Goal: Task Accomplishment & Management: Manage account settings

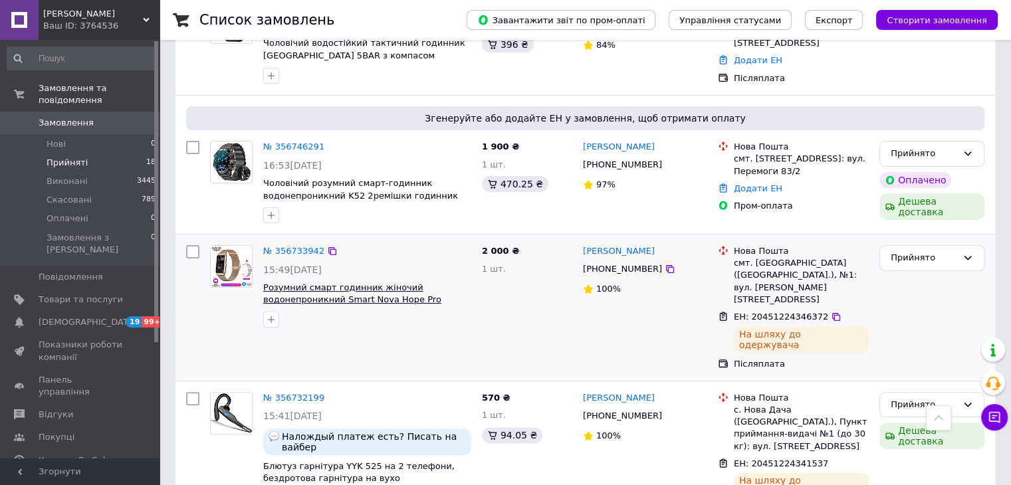
scroll to position [266, 0]
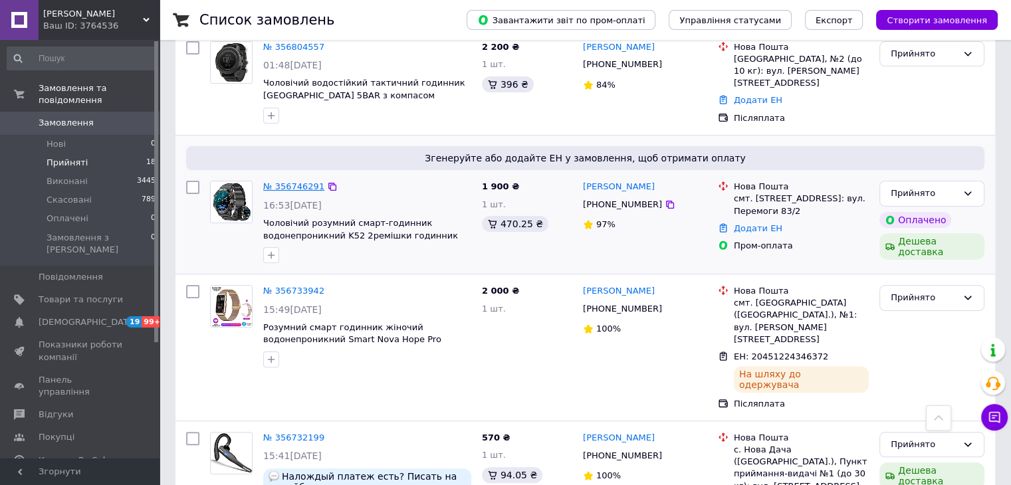
click at [307, 181] on link "№ 356746291" at bounding box center [293, 186] width 61 height 10
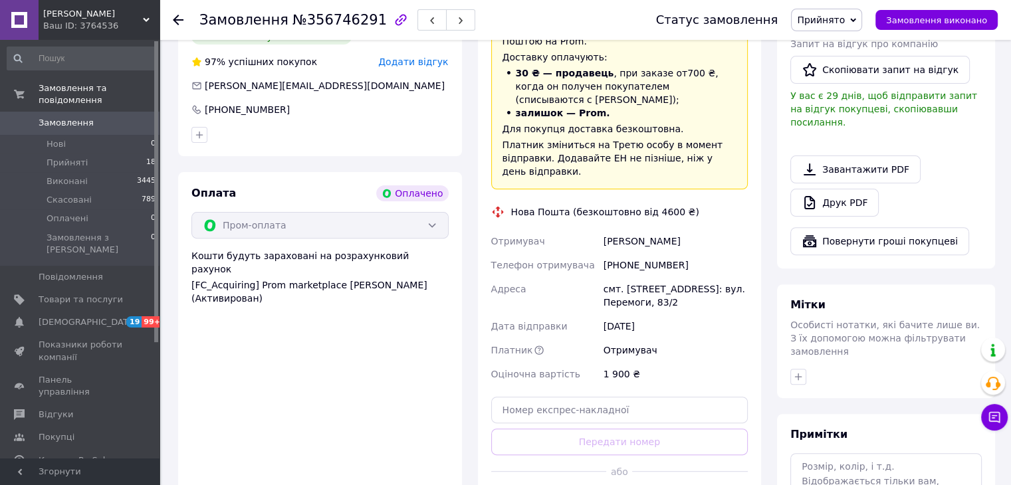
scroll to position [532, 0]
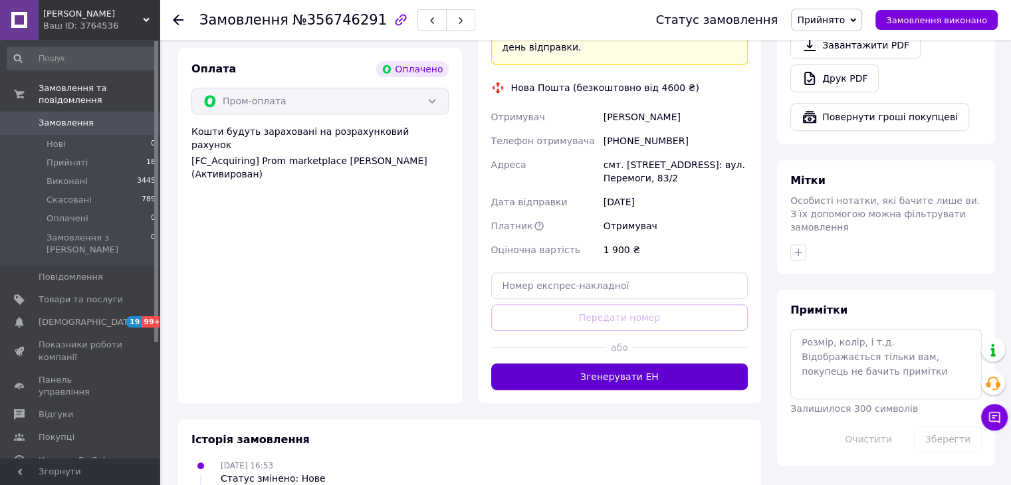
click at [632, 363] on button "Згенерувати ЕН" at bounding box center [619, 376] width 257 height 27
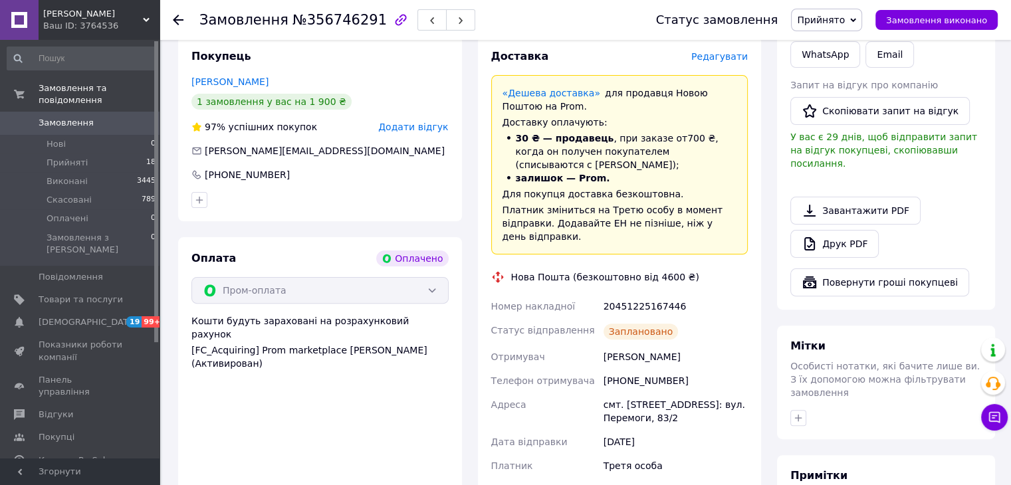
scroll to position [133, 0]
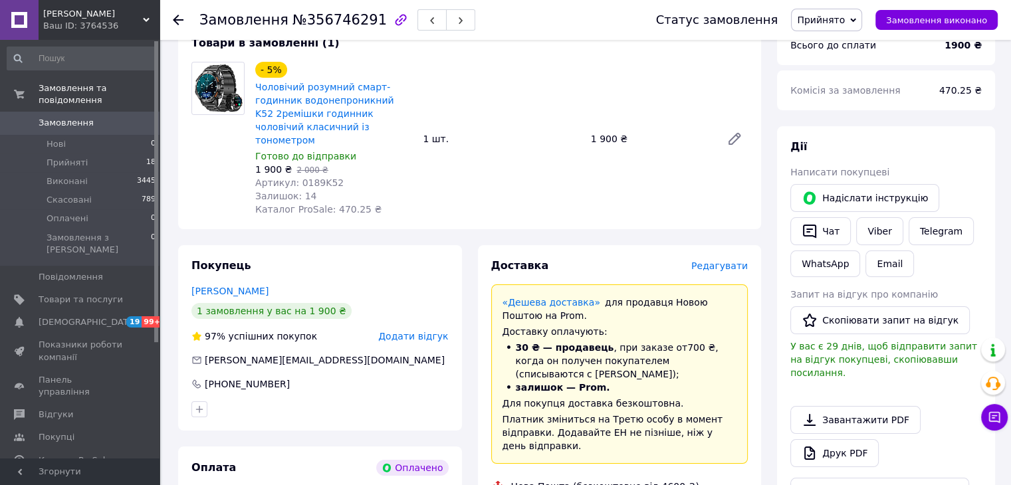
click at [178, 15] on use at bounding box center [178, 20] width 11 height 11
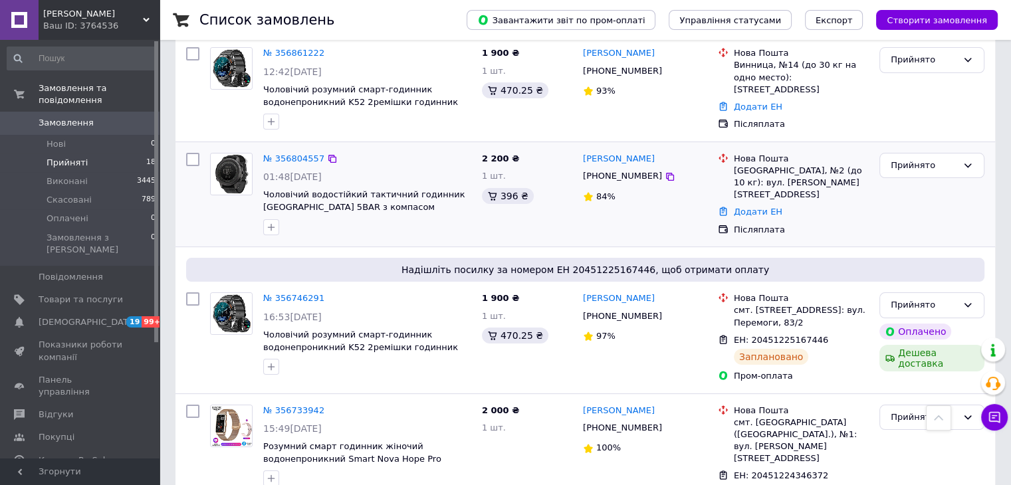
scroll to position [133, 0]
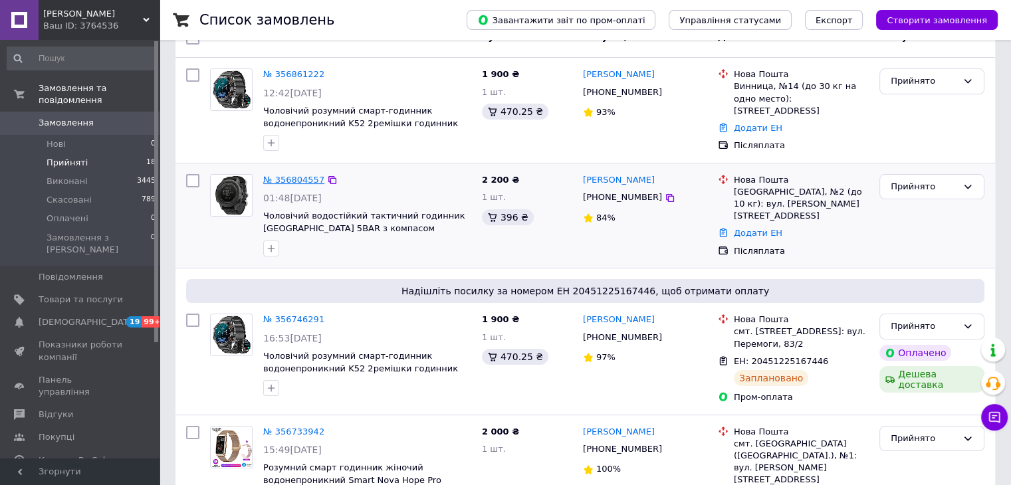
click at [283, 180] on link "№ 356804557" at bounding box center [293, 180] width 61 height 10
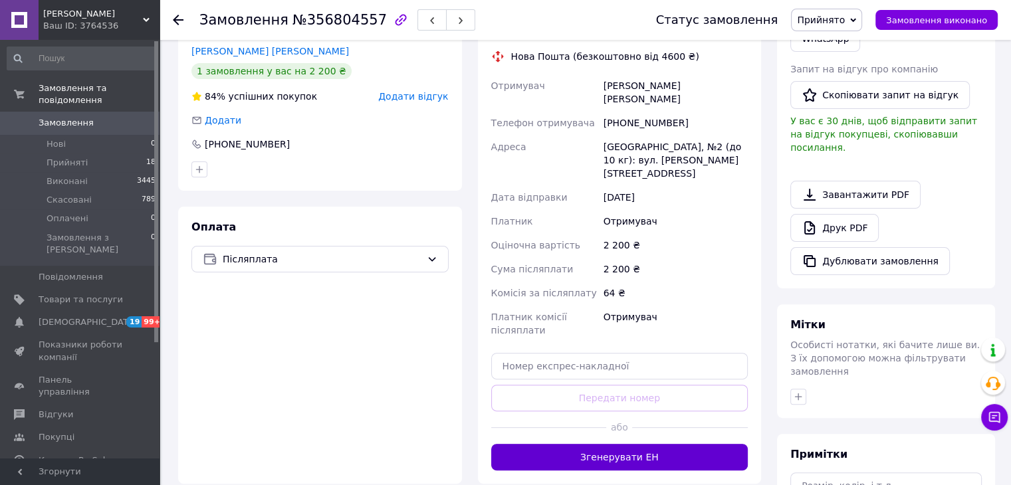
scroll to position [332, 0]
click at [654, 443] on button "Згенерувати ЕН" at bounding box center [619, 456] width 257 height 27
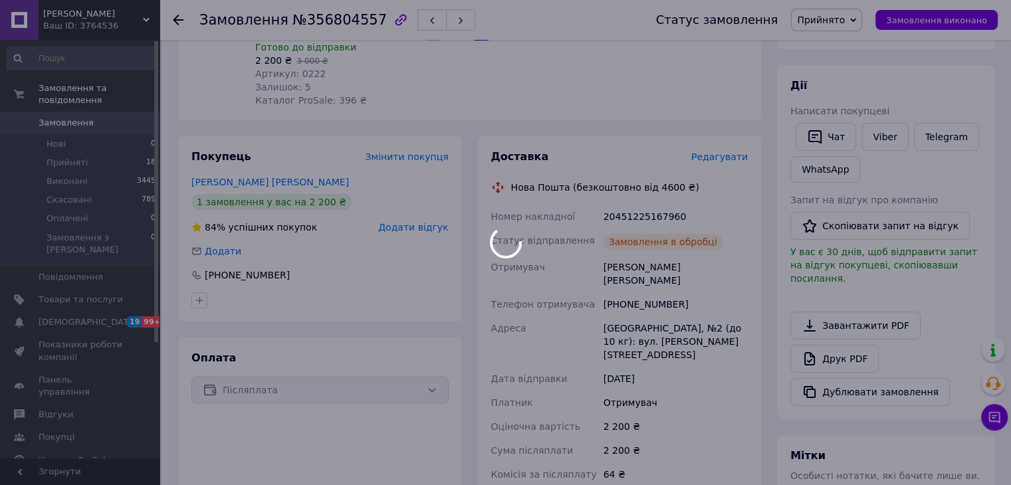
scroll to position [199, 0]
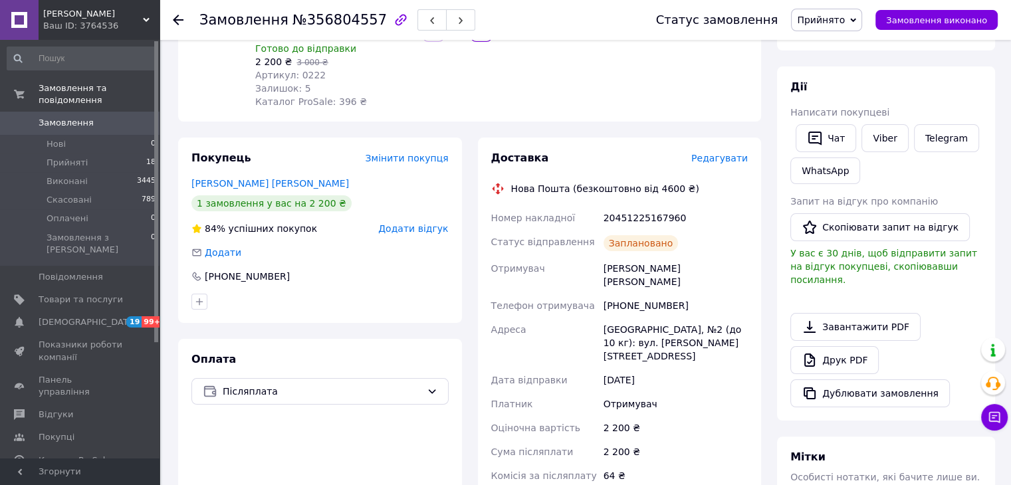
click at [181, 21] on icon at bounding box center [178, 20] width 11 height 11
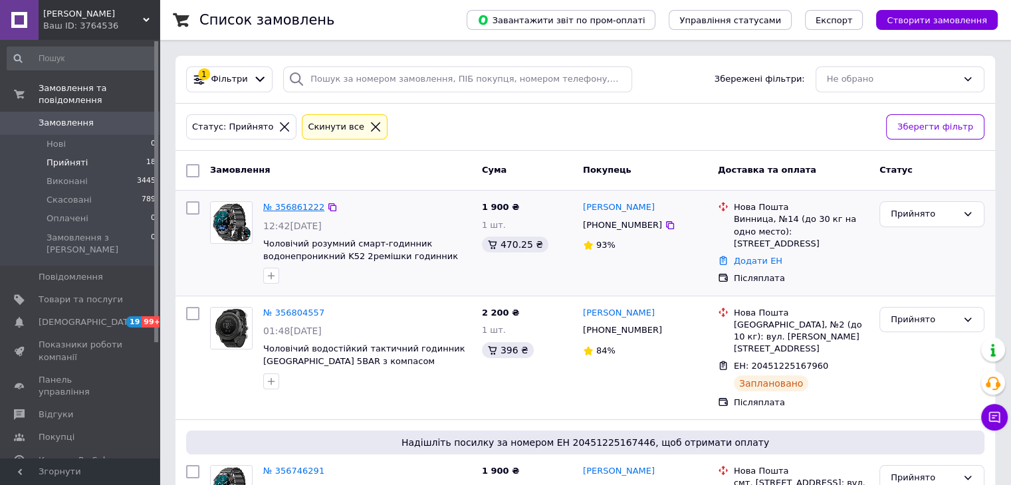
click at [295, 203] on link "№ 356861222" at bounding box center [293, 207] width 61 height 10
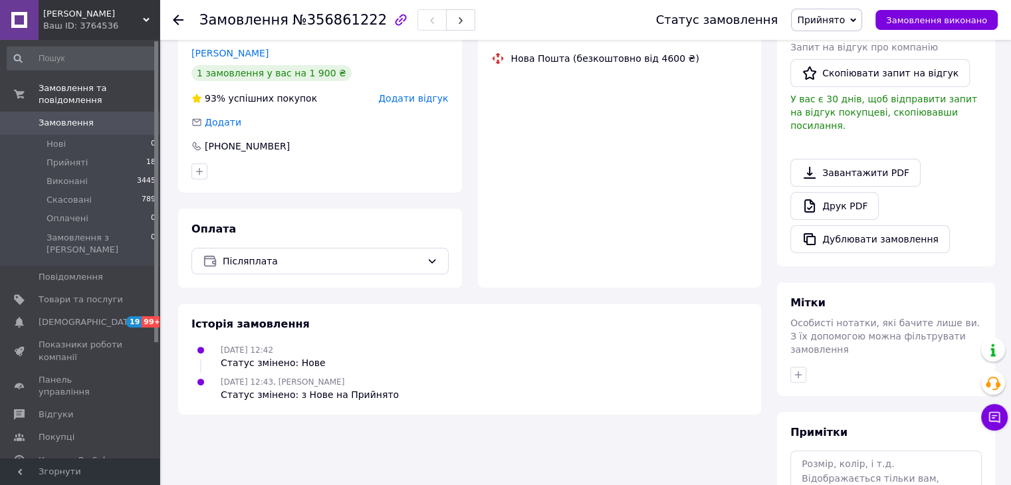
scroll to position [332, 0]
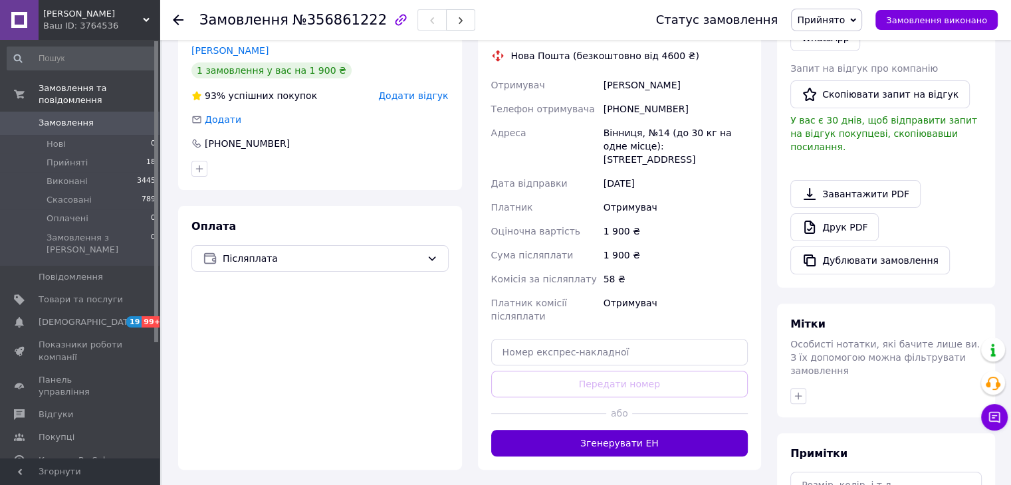
click at [649, 430] on button "Згенерувати ЕН" at bounding box center [619, 443] width 257 height 27
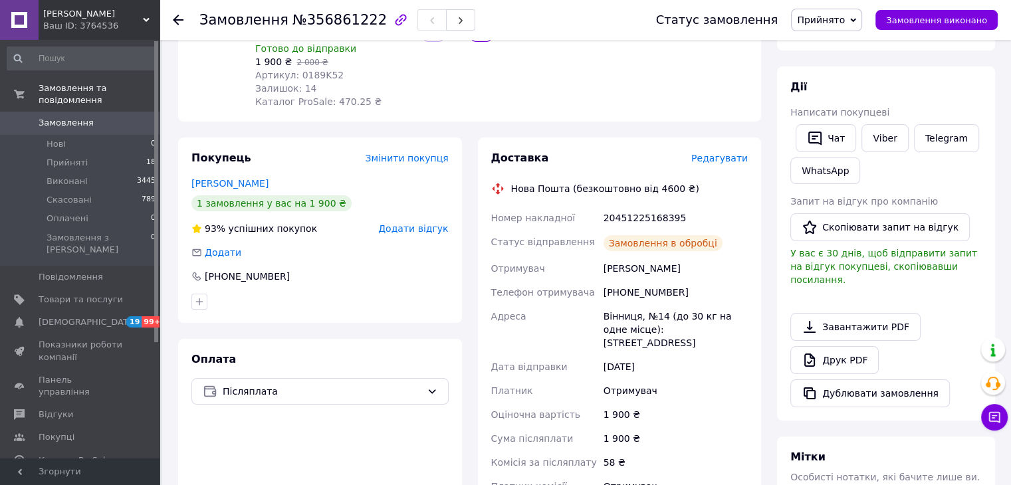
scroll to position [66, 0]
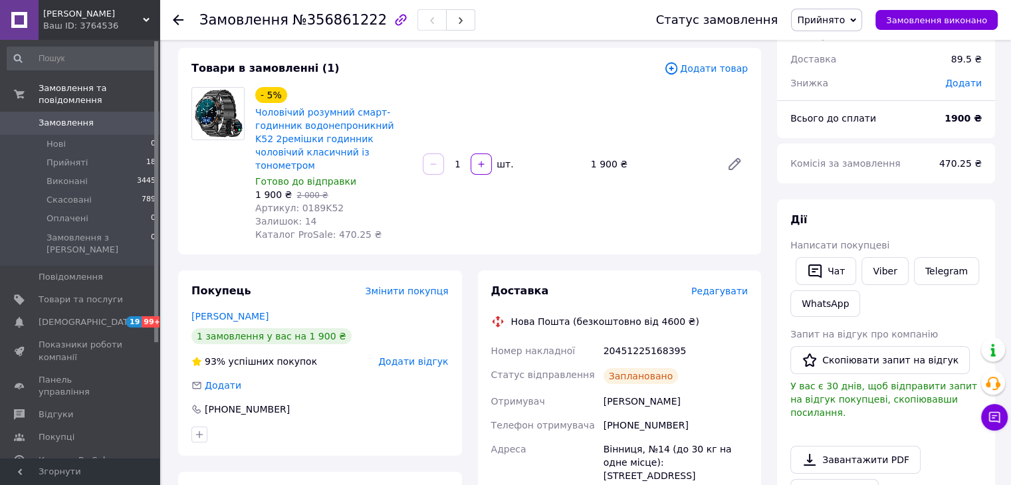
click at [179, 22] on icon at bounding box center [178, 20] width 11 height 11
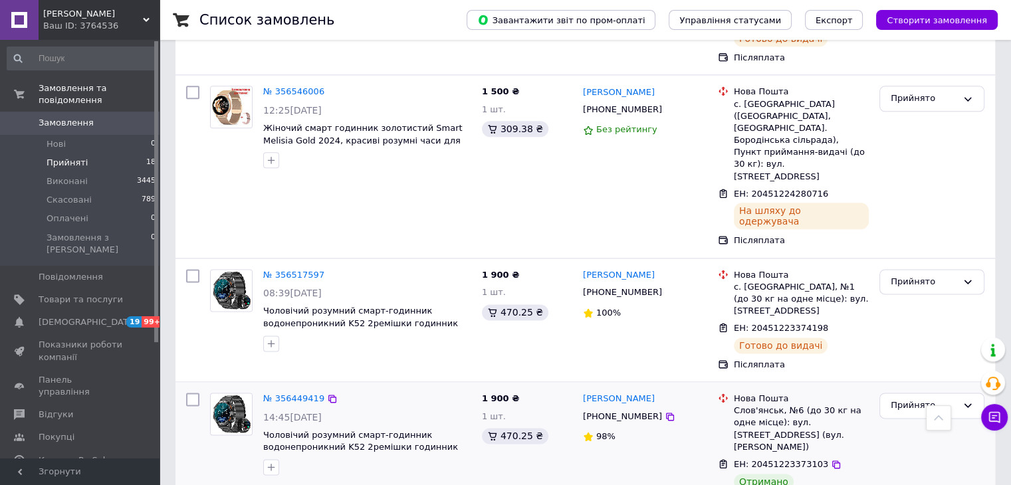
scroll to position [1661, 0]
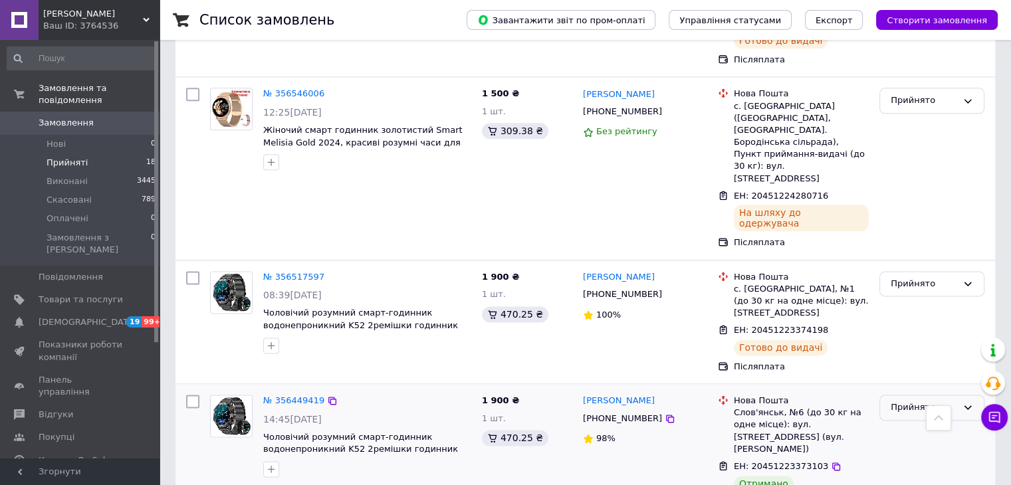
click at [923, 401] on div "Прийнято" at bounding box center [923, 408] width 66 height 14
click at [918, 423] on li "Виконано" at bounding box center [932, 435] width 104 height 25
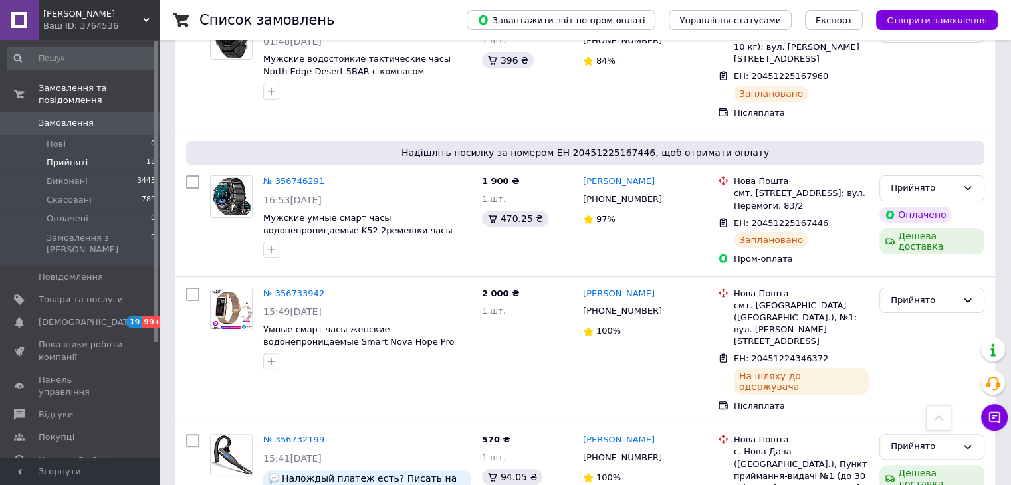
scroll to position [332, 0]
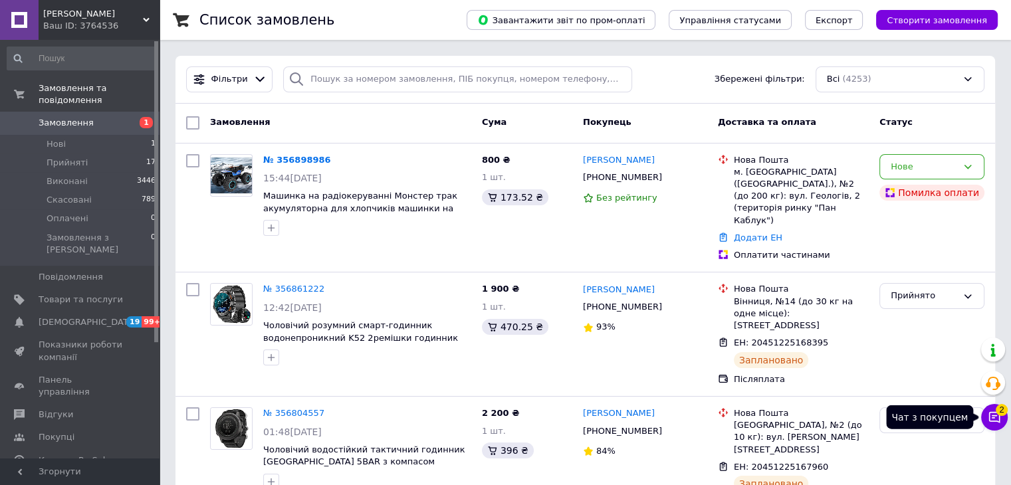
click at [995, 415] on icon at bounding box center [994, 417] width 11 height 11
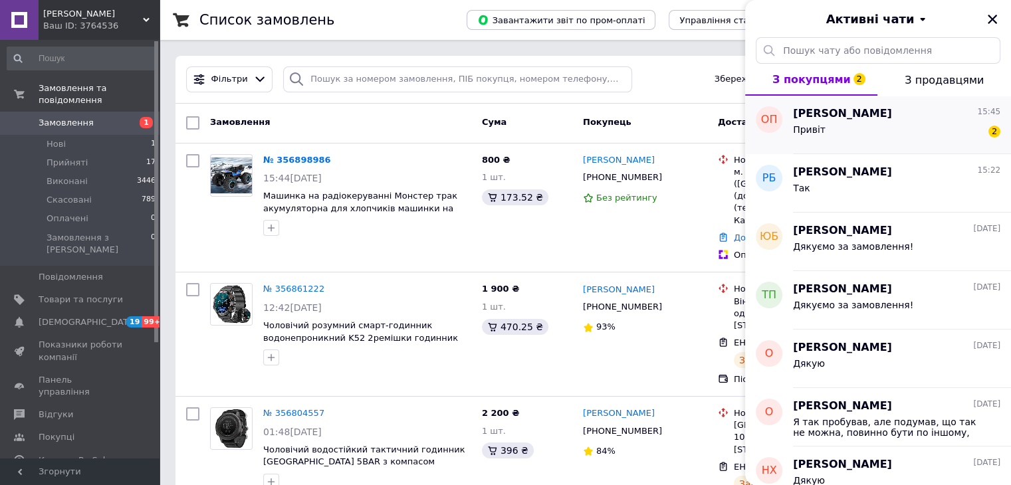
click at [901, 124] on div "Привіт 2" at bounding box center [896, 132] width 207 height 21
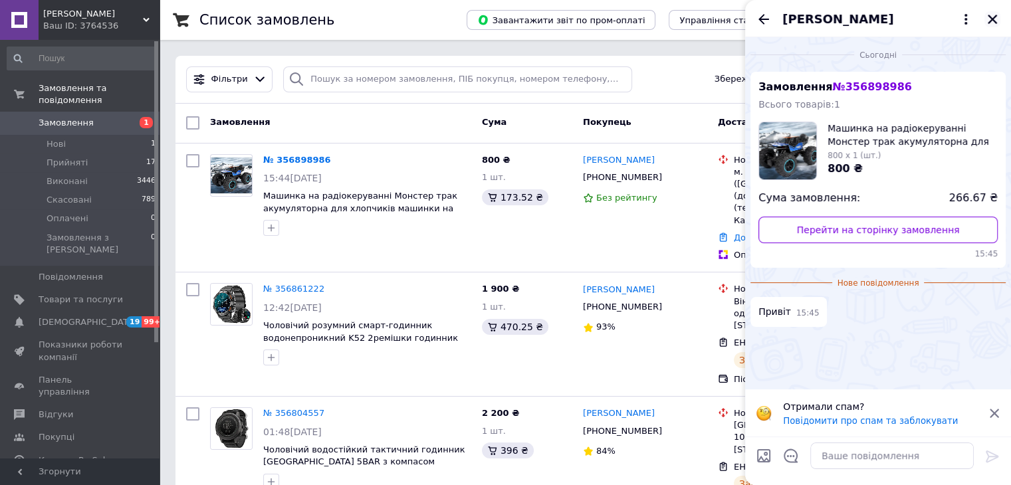
click at [986, 21] on icon "Закрити" at bounding box center [992, 19] width 12 height 12
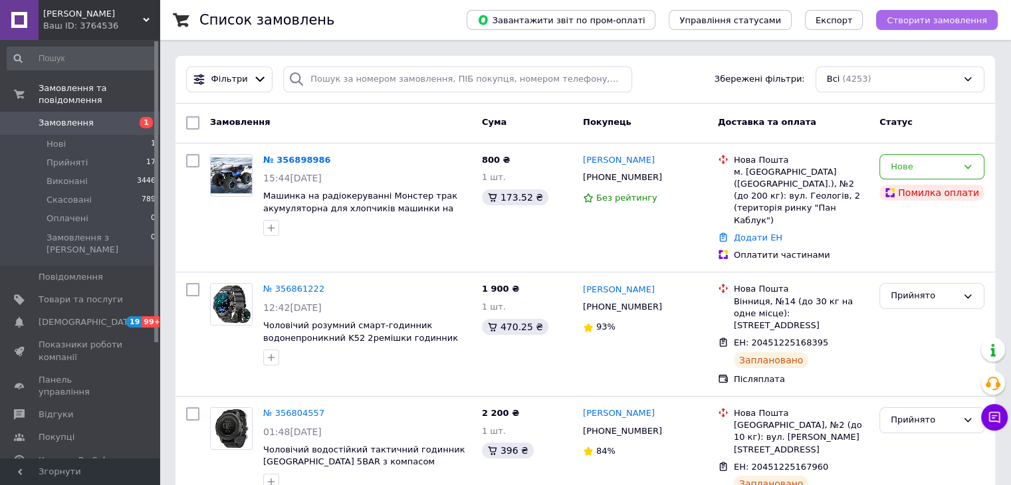
click at [900, 27] on button "Створити замовлення" at bounding box center [937, 20] width 122 height 20
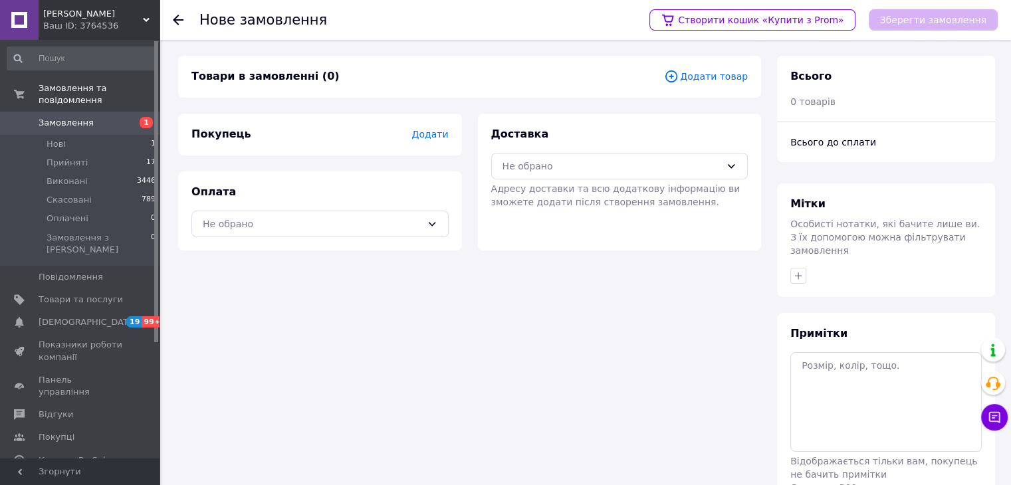
click at [723, 188] on span "Адресу доставки та всю додаткову інформацію ви зможете додати після створення з…" at bounding box center [615, 195] width 249 height 24
click at [727, 162] on icon at bounding box center [730, 166] width 11 height 11
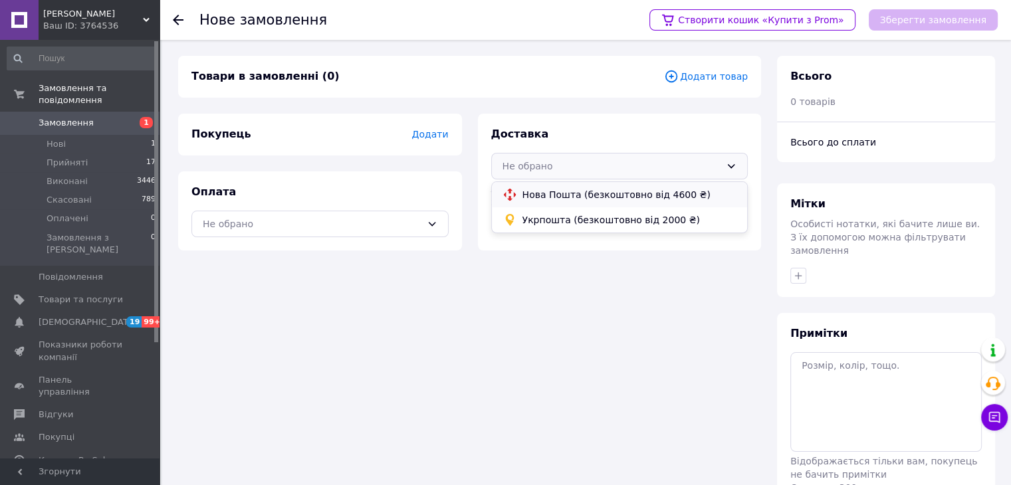
click at [672, 188] on span "Нова Пошта (безкоштовно від 4600 ₴)" at bounding box center [629, 194] width 215 height 13
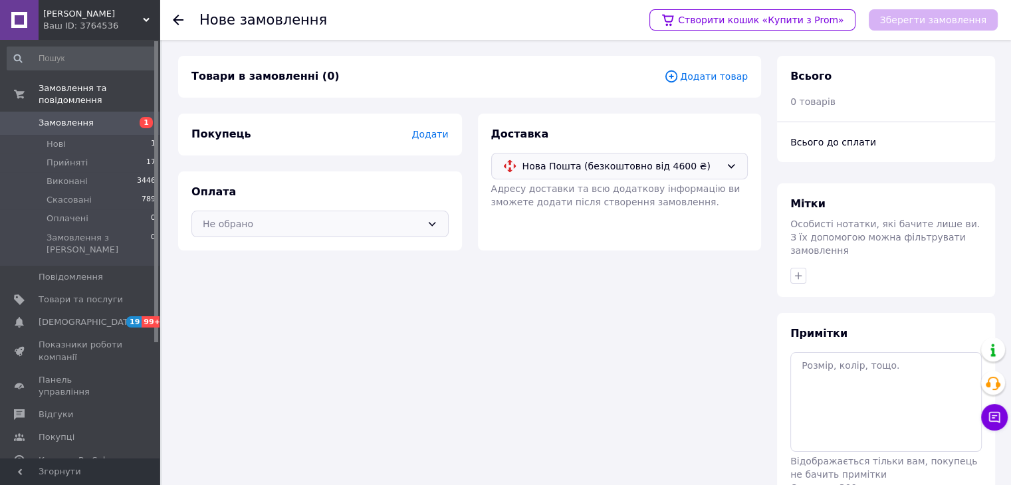
click at [436, 219] on icon at bounding box center [432, 224] width 11 height 11
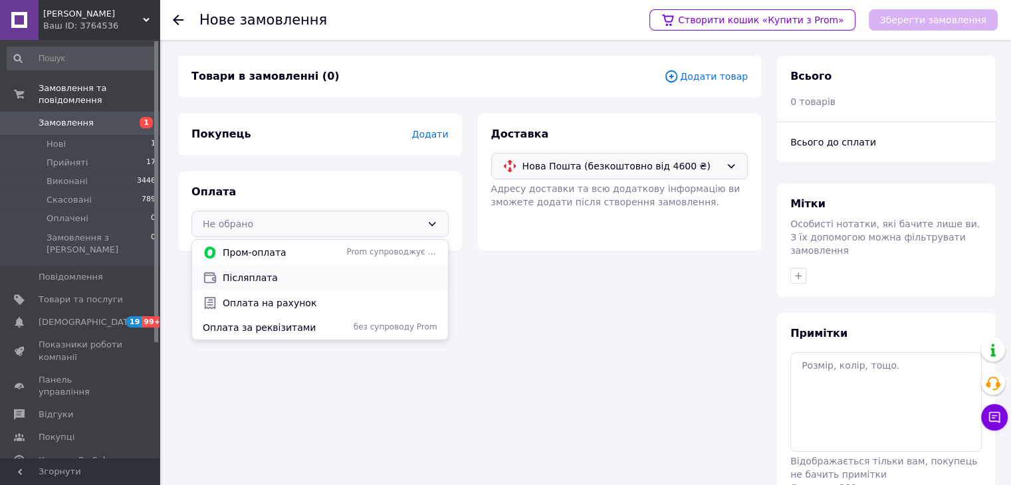
click at [375, 271] on span "Післяплата" at bounding box center [330, 277] width 215 height 13
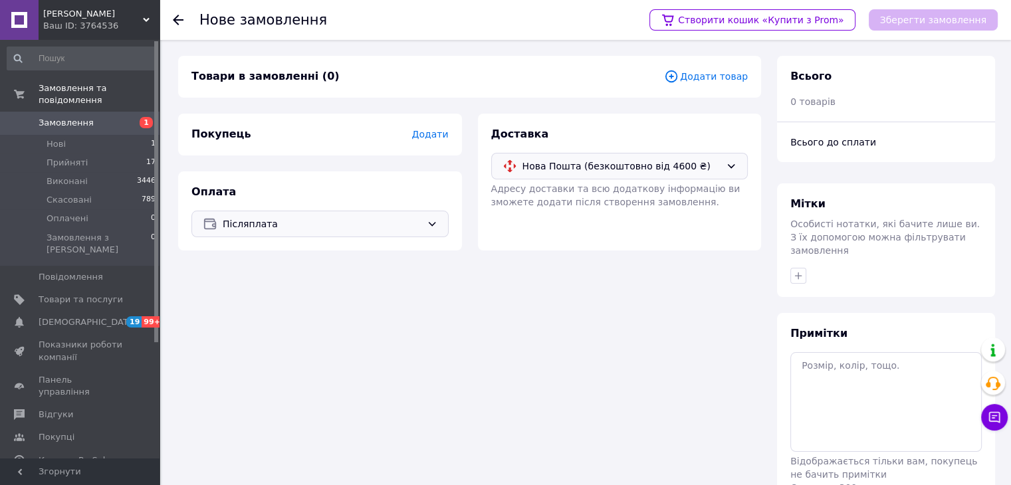
click at [678, 78] on icon at bounding box center [671, 76] width 15 height 15
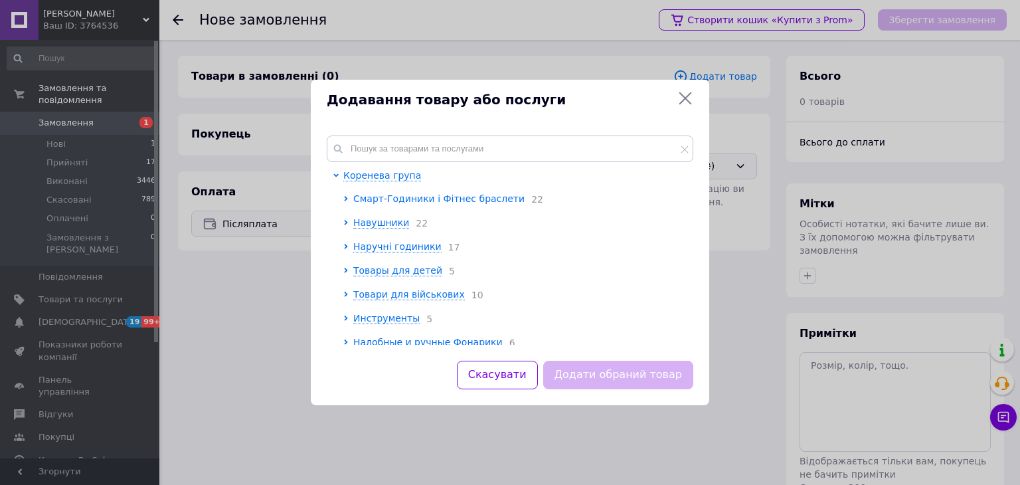
click at [468, 195] on span "Смарт-Годиники і Фітнес браслети" at bounding box center [438, 198] width 171 height 11
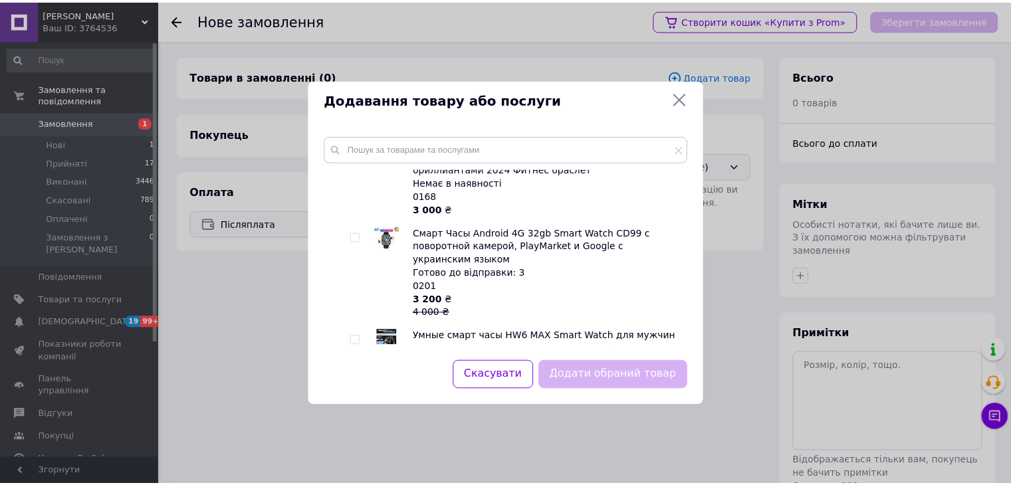
scroll to position [1329, 0]
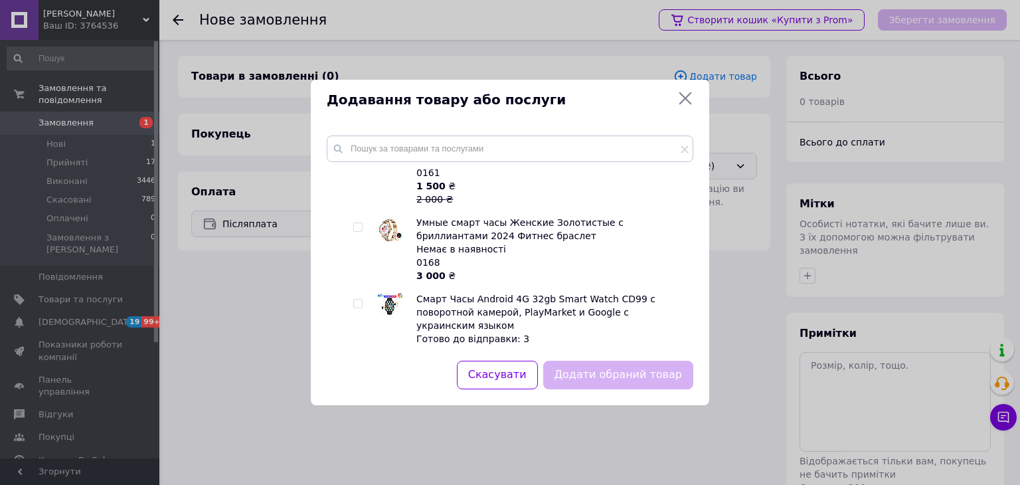
click at [359, 292] on div at bounding box center [359, 338] width 13 height 93
click at [359, 300] on input "checkbox" at bounding box center [357, 304] width 9 height 9
checkbox input "true"
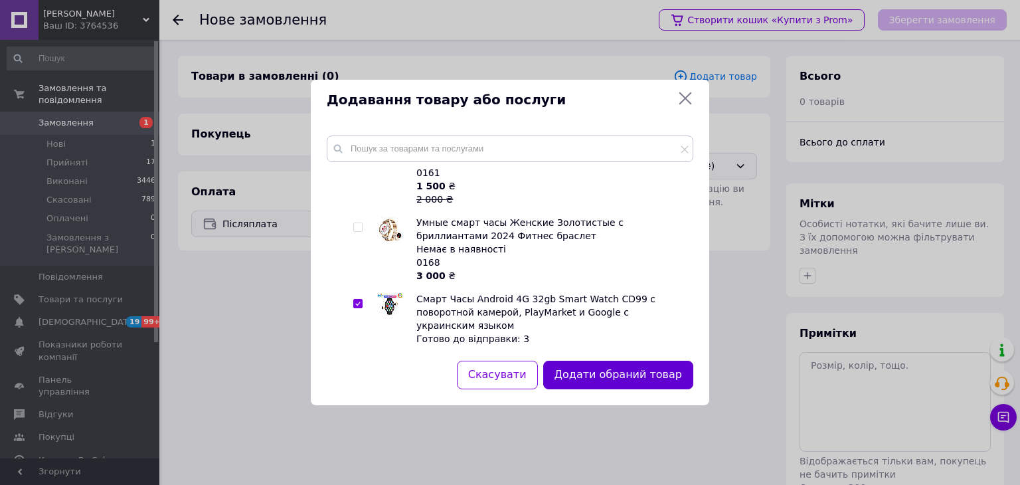
click at [621, 371] on button "Додати обраний товар" at bounding box center [618, 375] width 150 height 29
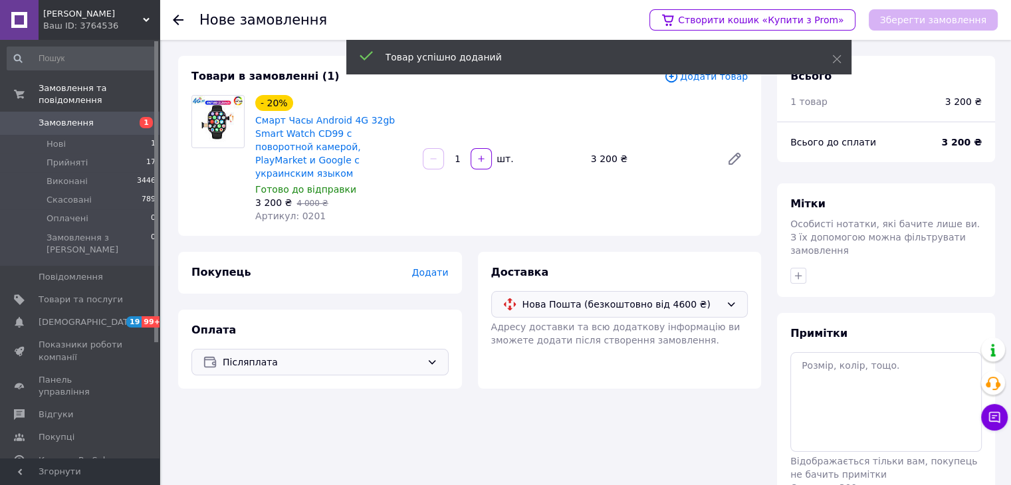
click at [450, 262] on div "Покупець Додати" at bounding box center [320, 273] width 284 height 42
click at [445, 267] on span "Додати" at bounding box center [429, 272] width 37 height 11
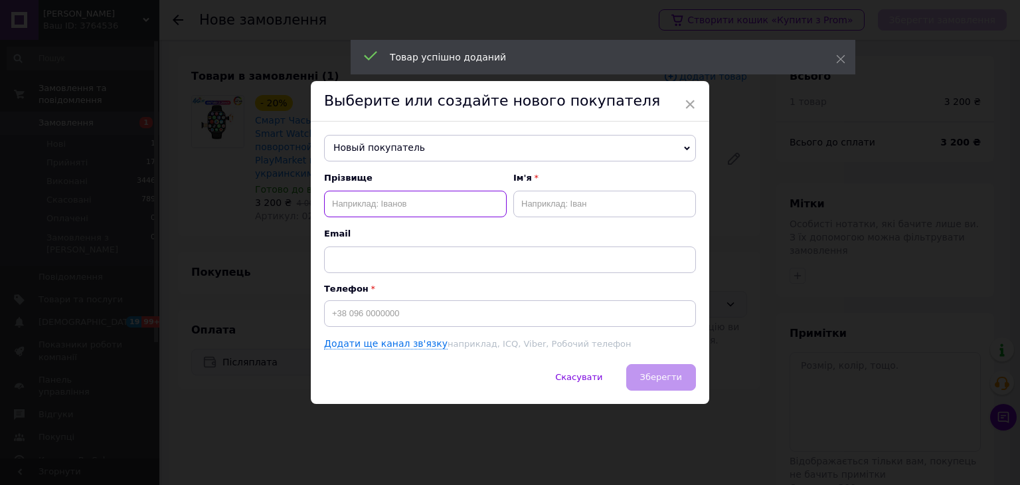
click at [462, 208] on input "text" at bounding box center [415, 204] width 183 height 27
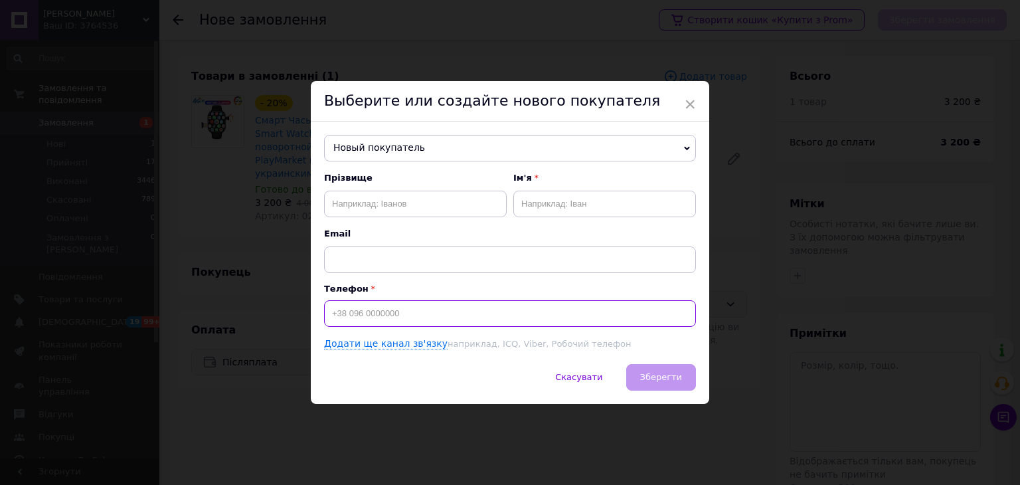
click at [553, 320] on input at bounding box center [510, 313] width 372 height 27
drag, startPoint x: 403, startPoint y: 318, endPoint x: 312, endPoint y: 320, distance: 91.0
click at [312, 320] on div "Новый покупатель [PERSON_NAME] [PHONE_NUMBER] [PERSON_NAME] [PHONE_NUMBER] [PER…" at bounding box center [510, 243] width 399 height 242
type input "[PHONE_NUMBER]"
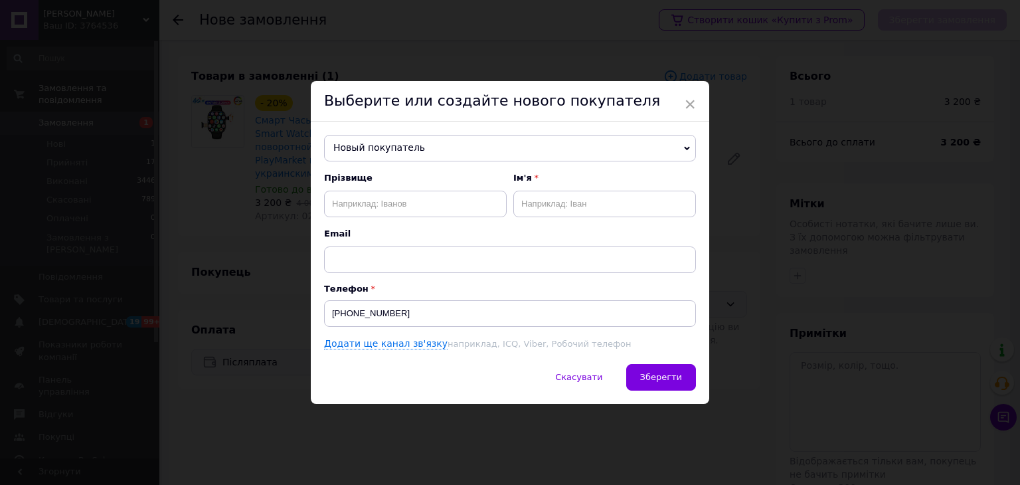
click at [402, 149] on span "Новый покупатель" at bounding box center [510, 148] width 372 height 27
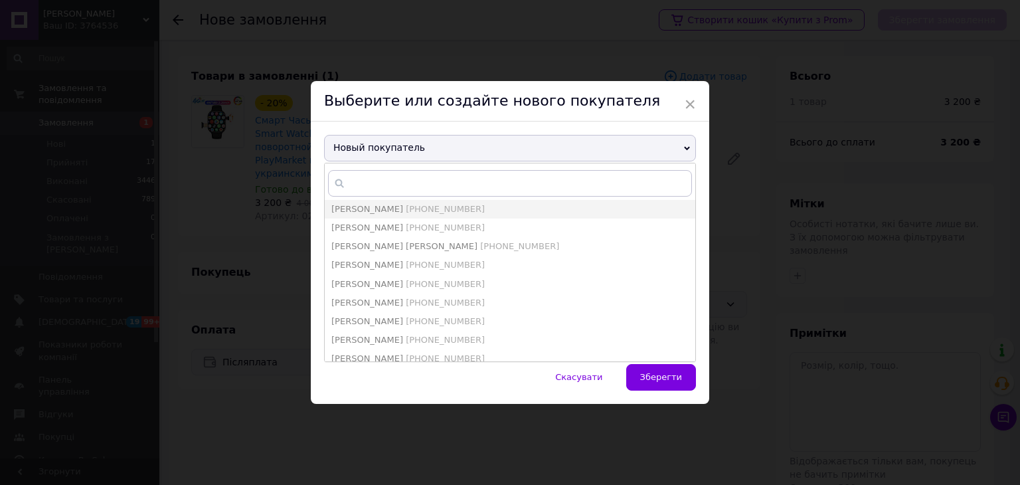
click at [403, 147] on span "Новый покупатель" at bounding box center [510, 148] width 372 height 27
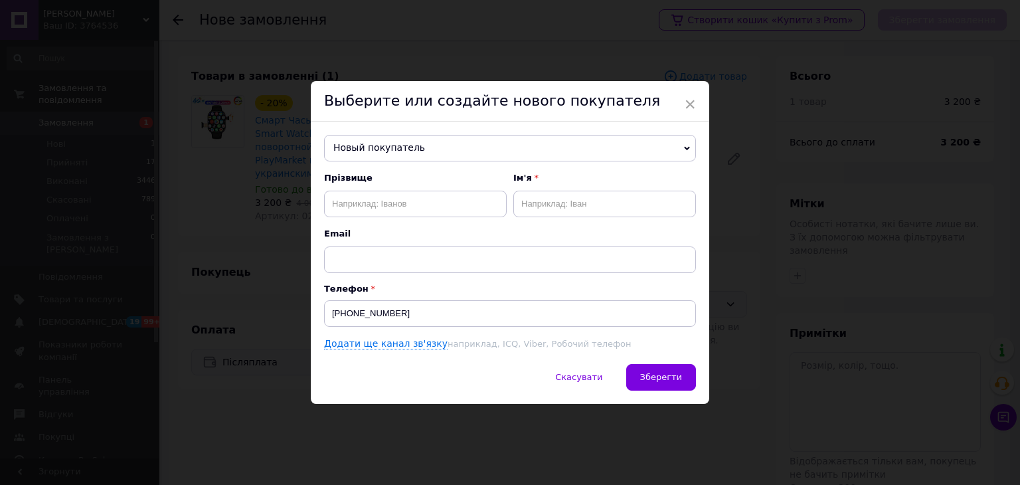
click at [402, 137] on span "Новый покупатель" at bounding box center [510, 148] width 372 height 27
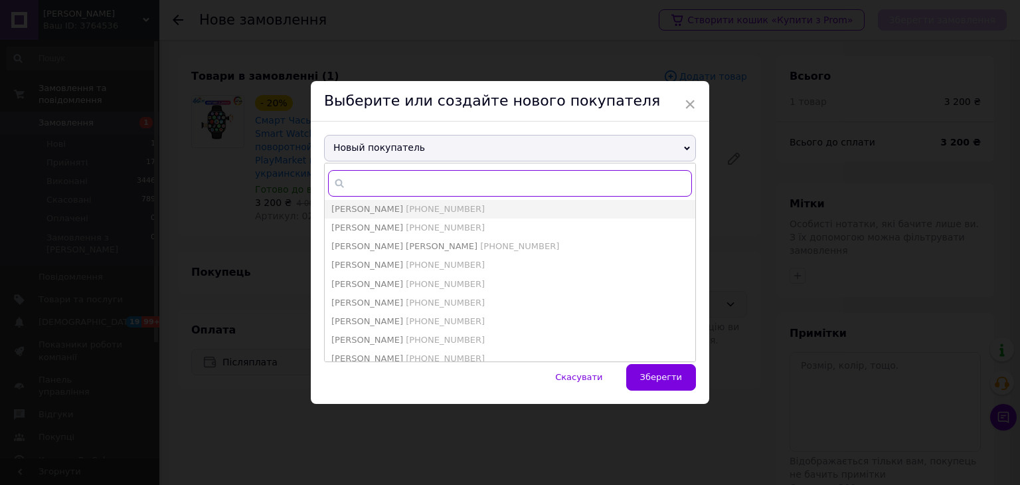
paste input "[PHONE_NUMBER]"
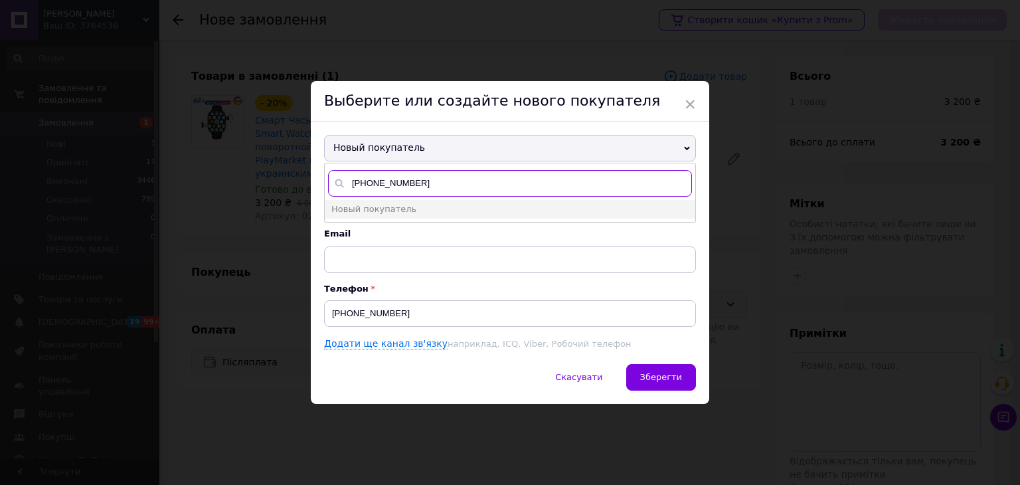
type input "[PHONE_NUMBER]"
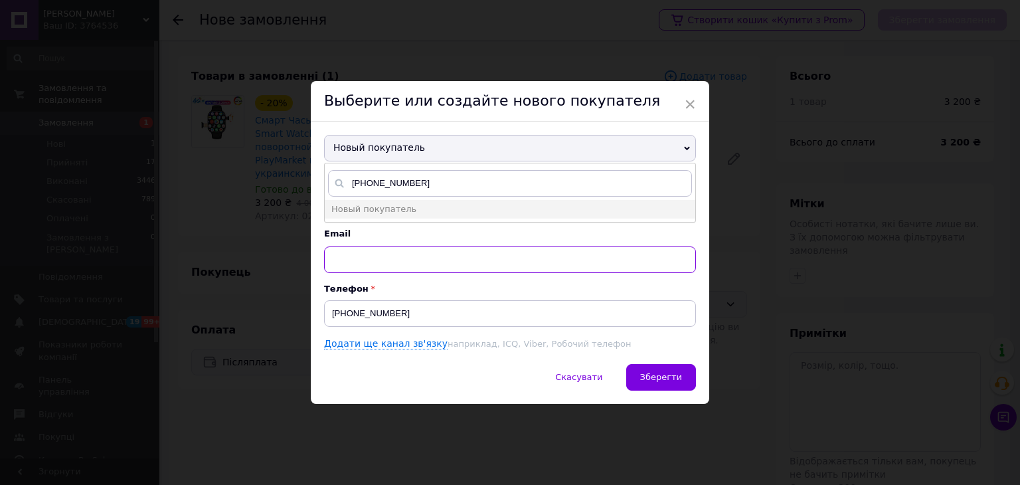
click at [444, 250] on input "text" at bounding box center [510, 259] width 372 height 27
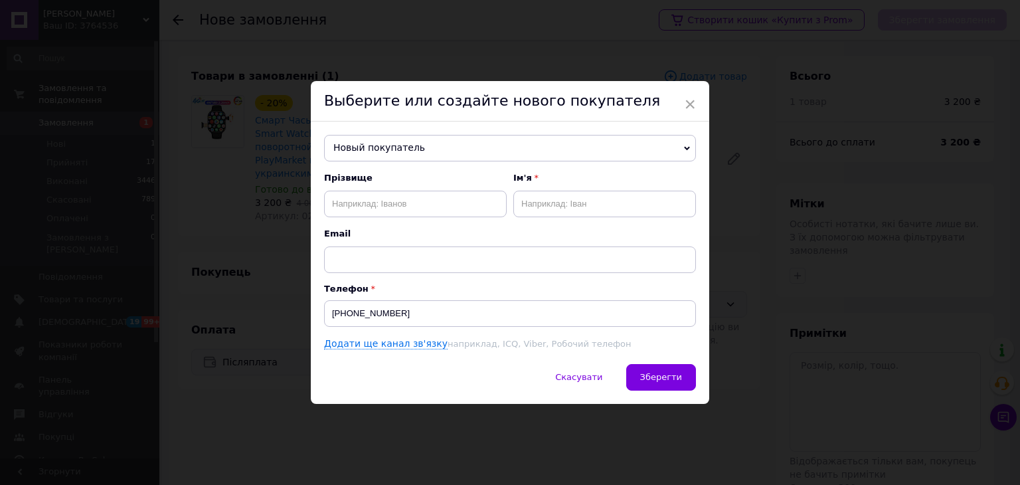
click at [440, 235] on span "Email" at bounding box center [510, 234] width 372 height 12
click at [416, 207] on input "text" at bounding box center [415, 204] width 183 height 27
type input "[PERSON_NAME]"
click at [570, 200] on input "text" at bounding box center [605, 204] width 183 height 27
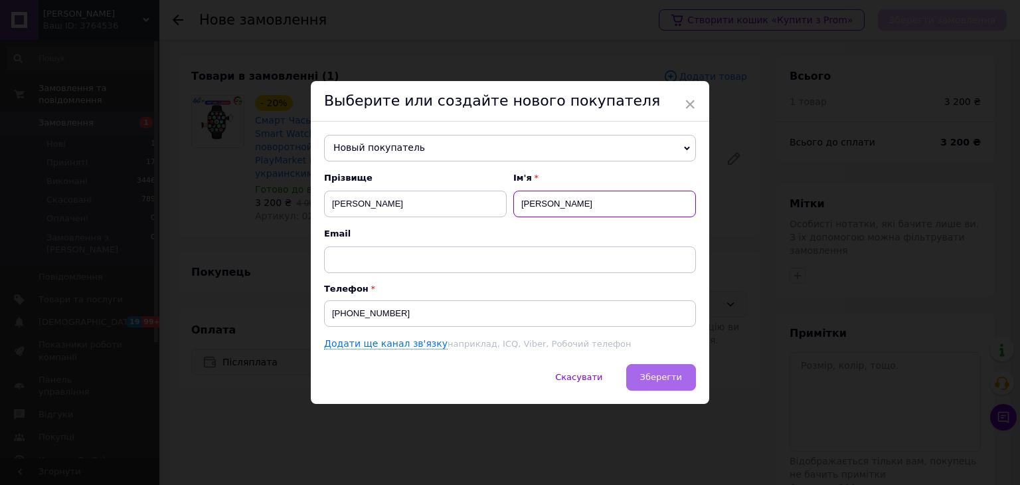
type input "[PERSON_NAME]"
click at [686, 387] on button "Зберегти" at bounding box center [662, 377] width 70 height 27
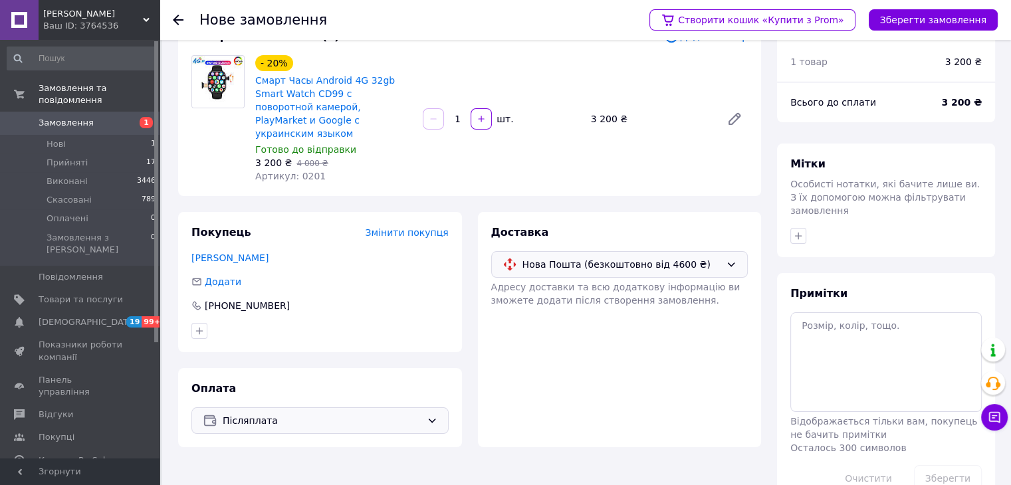
scroll to position [62, 0]
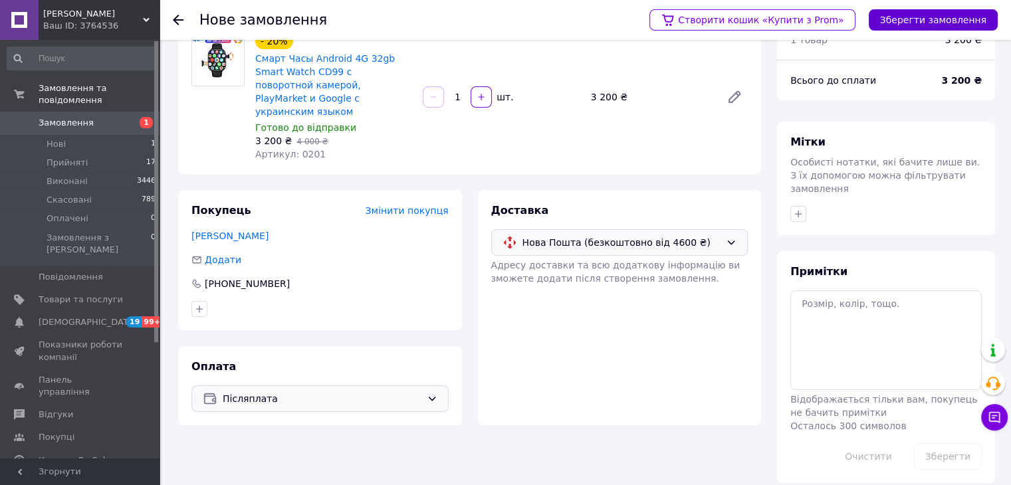
click at [916, 17] on button "Зберегти замовлення" at bounding box center [932, 19] width 129 height 21
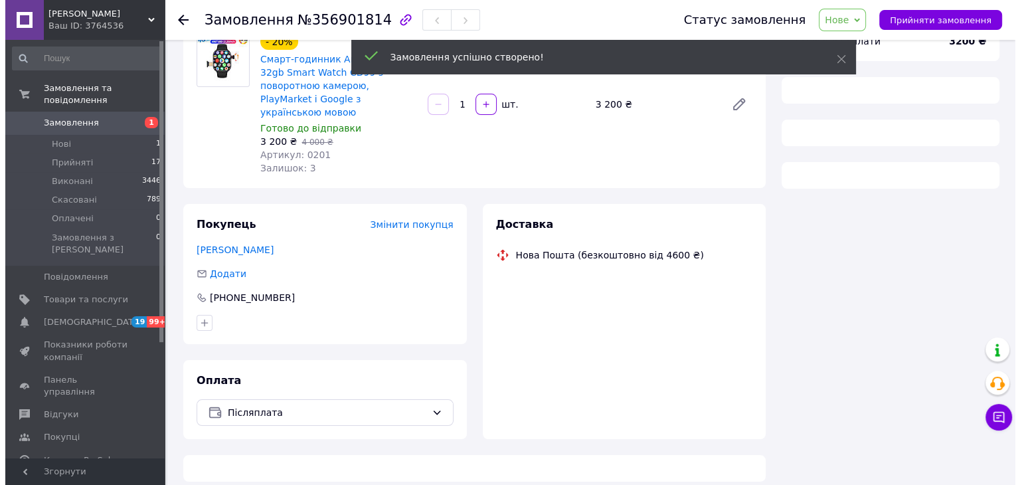
scroll to position [120, 0]
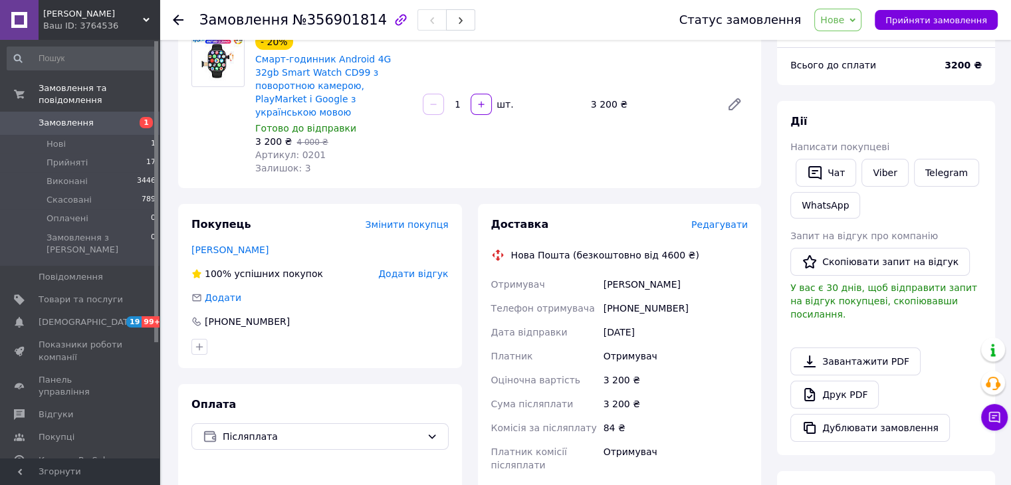
click at [733, 219] on span "Редагувати" at bounding box center [719, 224] width 56 height 11
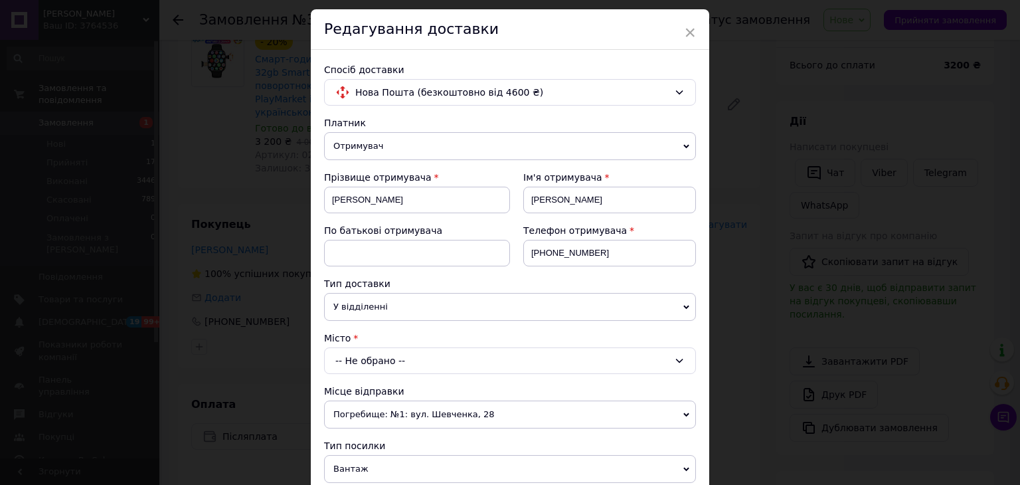
scroll to position [66, 0]
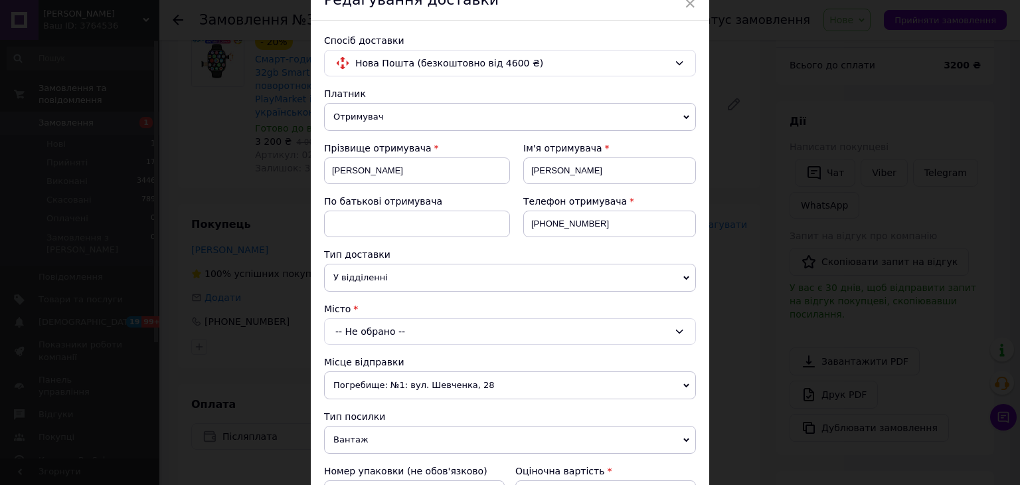
click at [520, 330] on div "-- Не обрано --" at bounding box center [510, 331] width 372 height 27
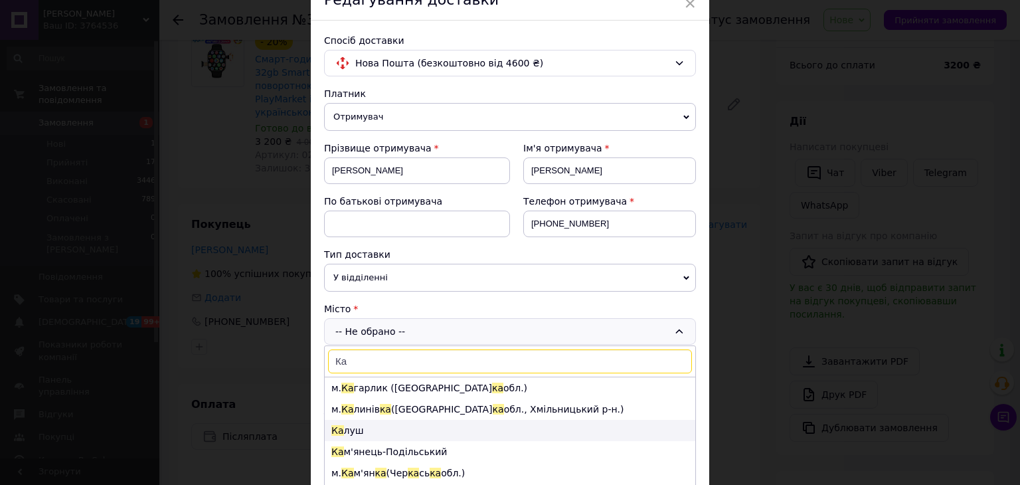
type input "Ка"
click at [472, 420] on li "Ка луш" at bounding box center [510, 430] width 371 height 21
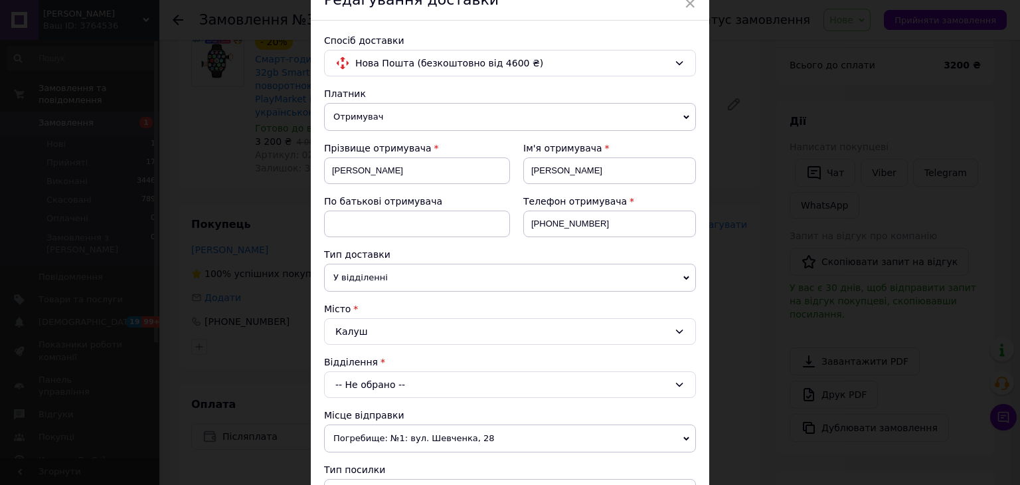
click at [485, 389] on div "-- Не обрано --" at bounding box center [510, 384] width 372 height 27
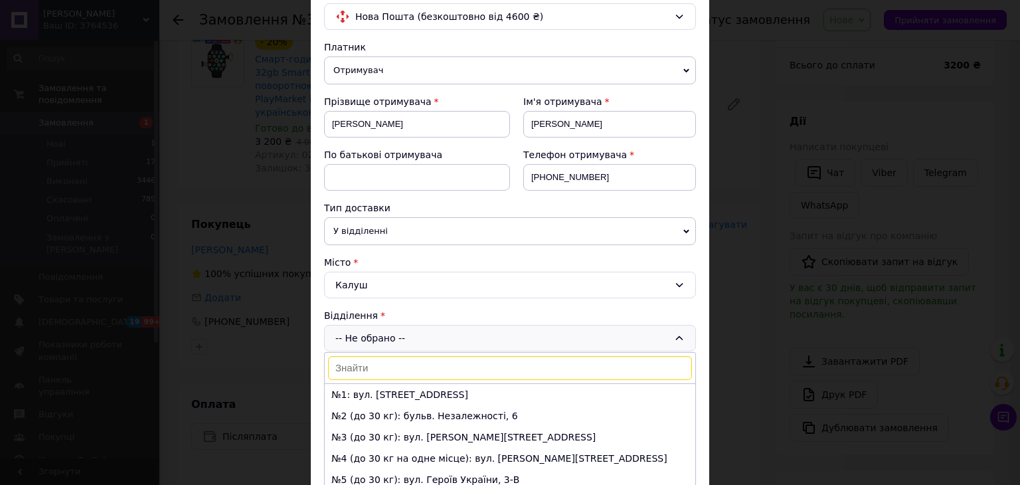
scroll to position [133, 0]
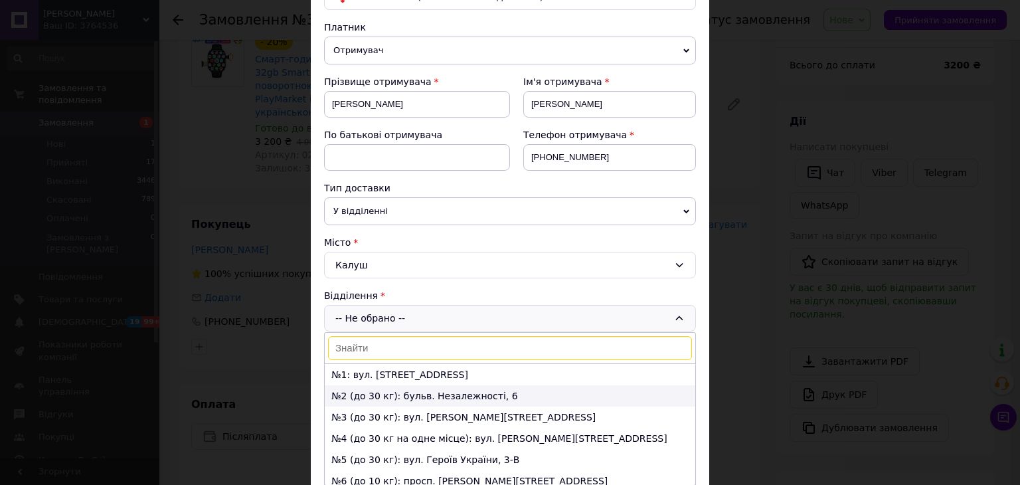
click at [492, 386] on li "№2 (до 30 кг): бульв. Незалежності, 6" at bounding box center [510, 395] width 371 height 21
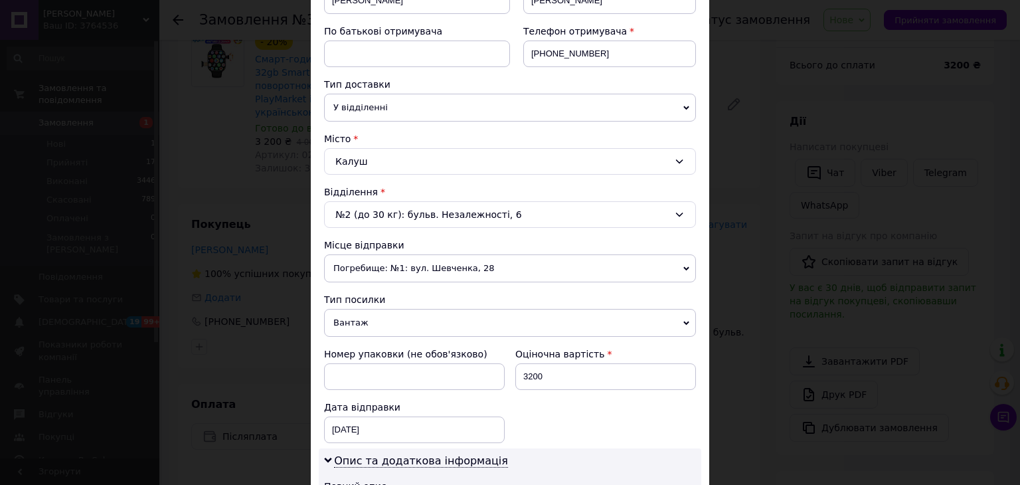
scroll to position [199, 0]
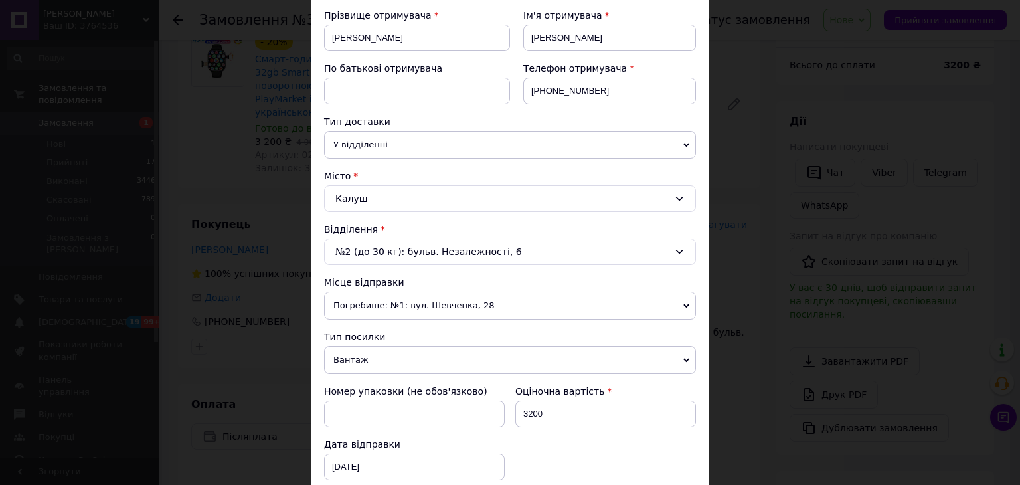
click at [535, 200] on div "Калуш" at bounding box center [510, 198] width 372 height 27
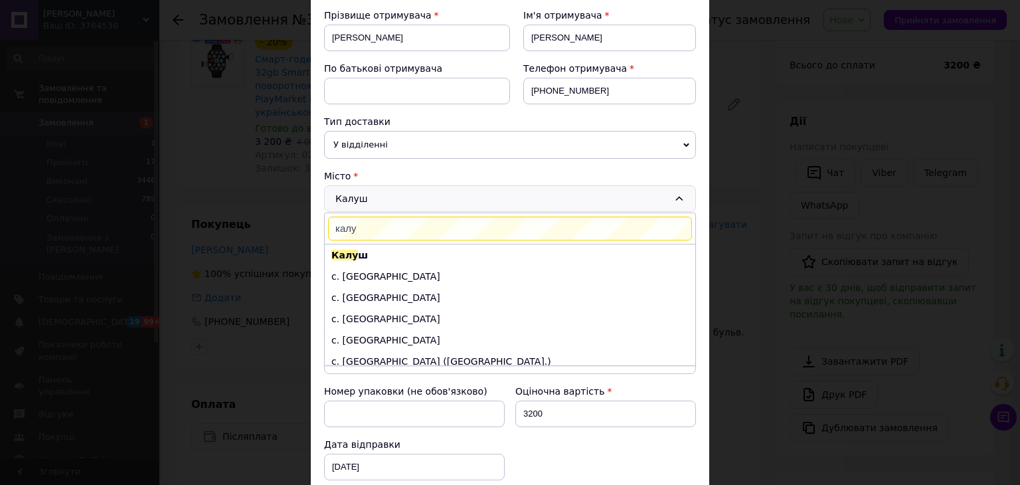
scroll to position [0, 0]
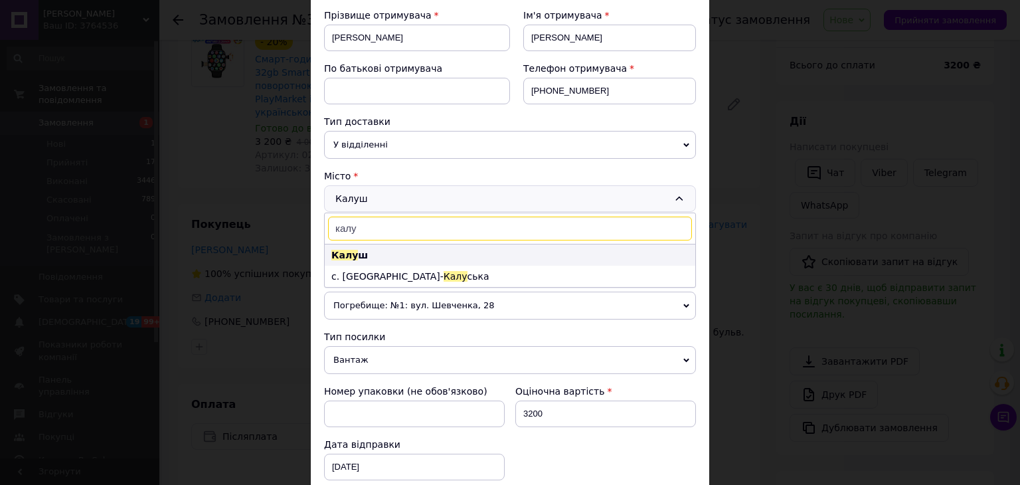
type input "калу"
click at [474, 246] on li "Калу ш" at bounding box center [510, 254] width 371 height 21
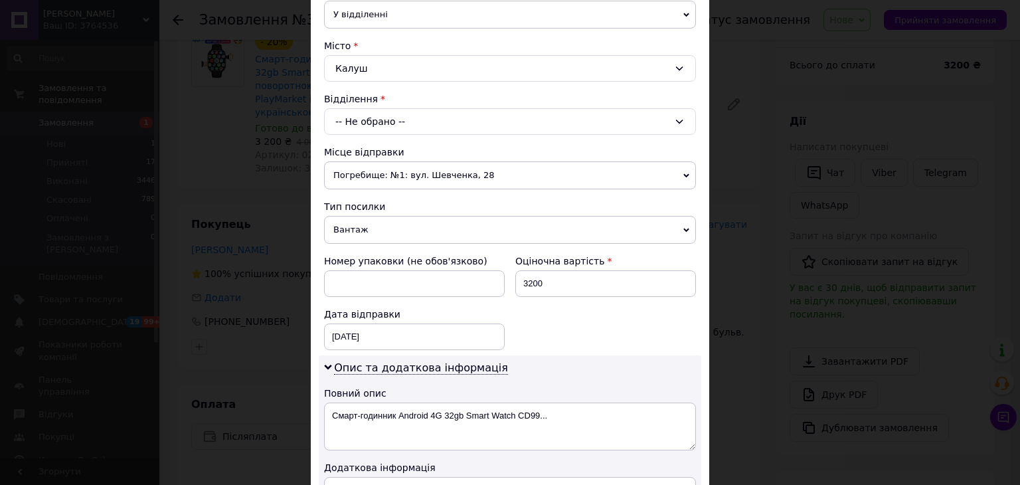
scroll to position [332, 0]
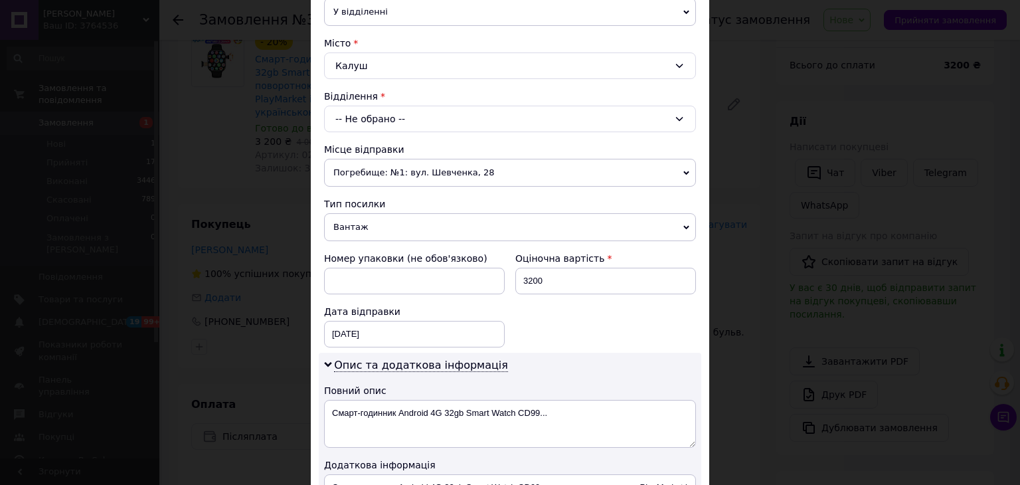
click at [488, 116] on div "-- Не обрано --" at bounding box center [510, 119] width 372 height 27
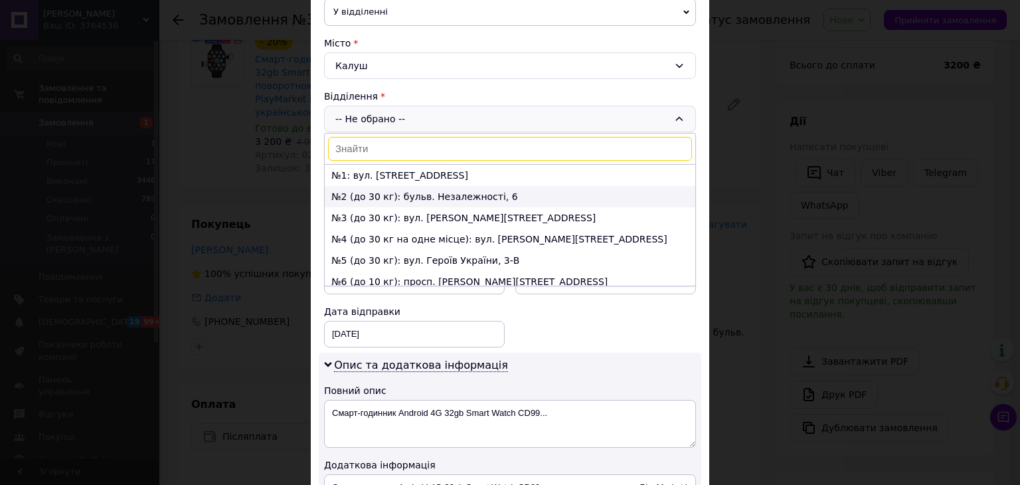
click at [460, 186] on li "№2 (до 30 кг): бульв. Незалежності, 6" at bounding box center [510, 196] width 371 height 21
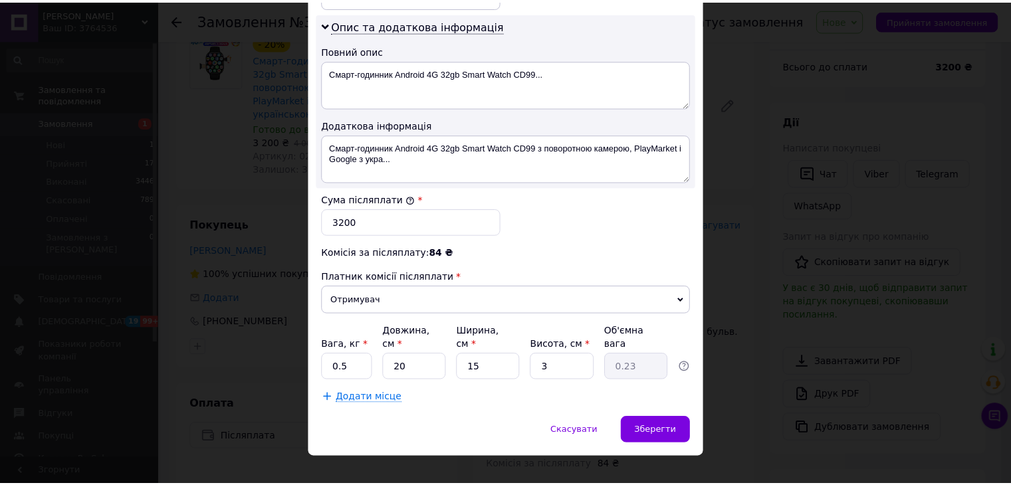
scroll to position [673, 0]
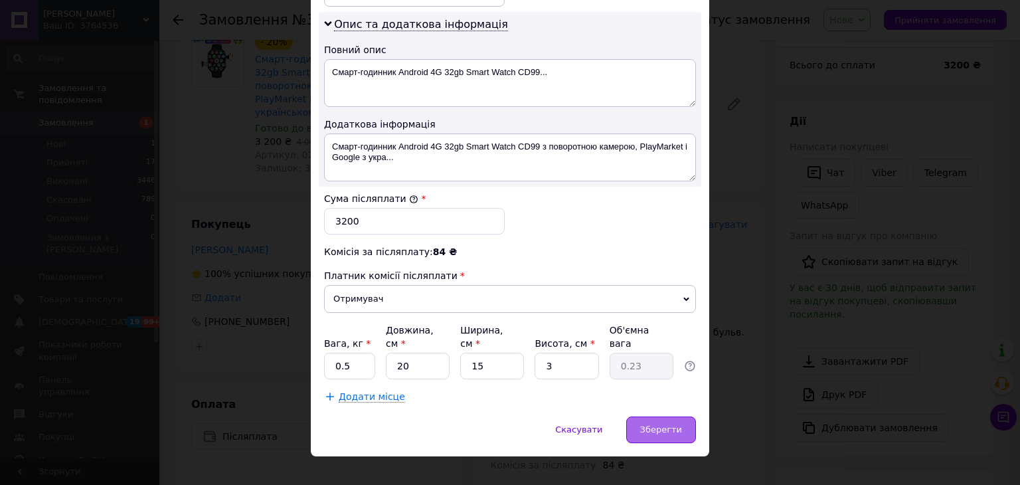
click at [654, 417] on div "Зберегти" at bounding box center [662, 430] width 70 height 27
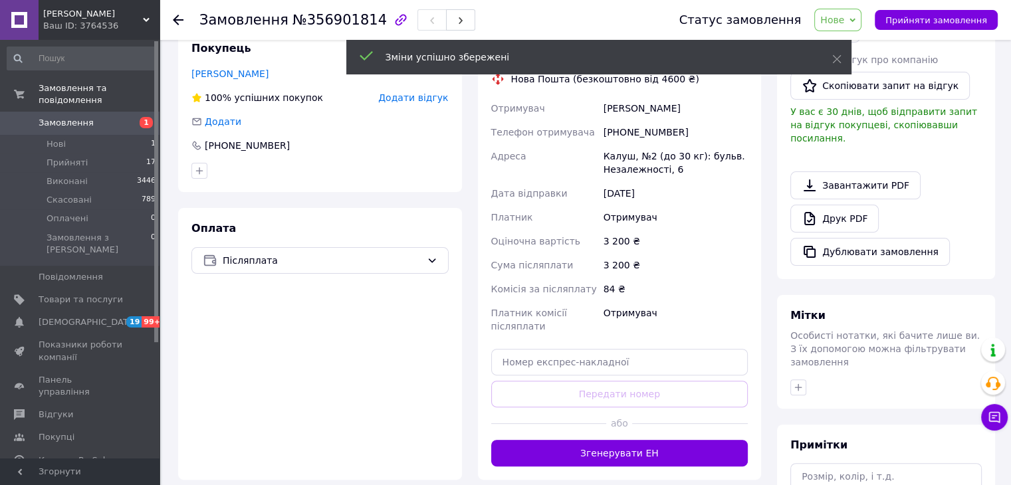
scroll to position [319, 0]
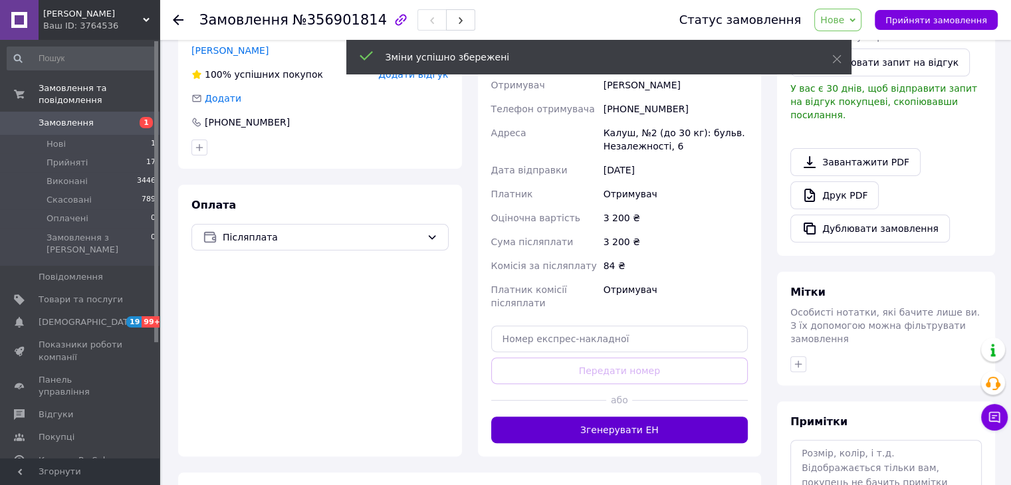
click at [638, 417] on button "Згенерувати ЕН" at bounding box center [619, 430] width 257 height 27
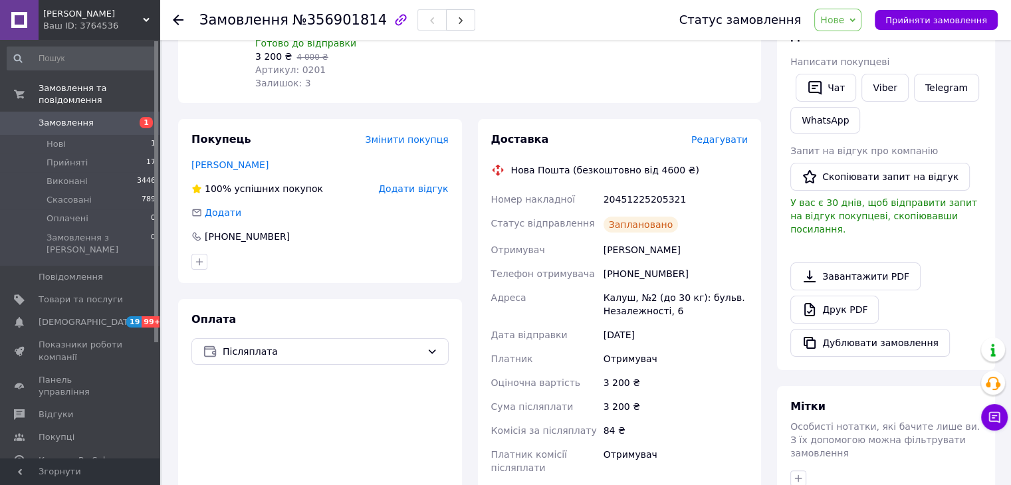
scroll to position [186, 0]
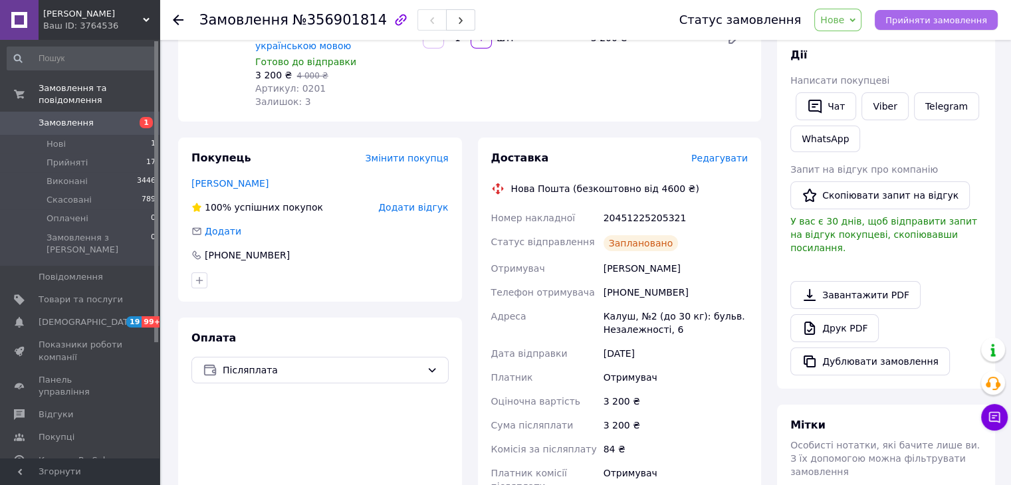
click at [912, 18] on span "Прийняти замовлення" at bounding box center [936, 20] width 102 height 10
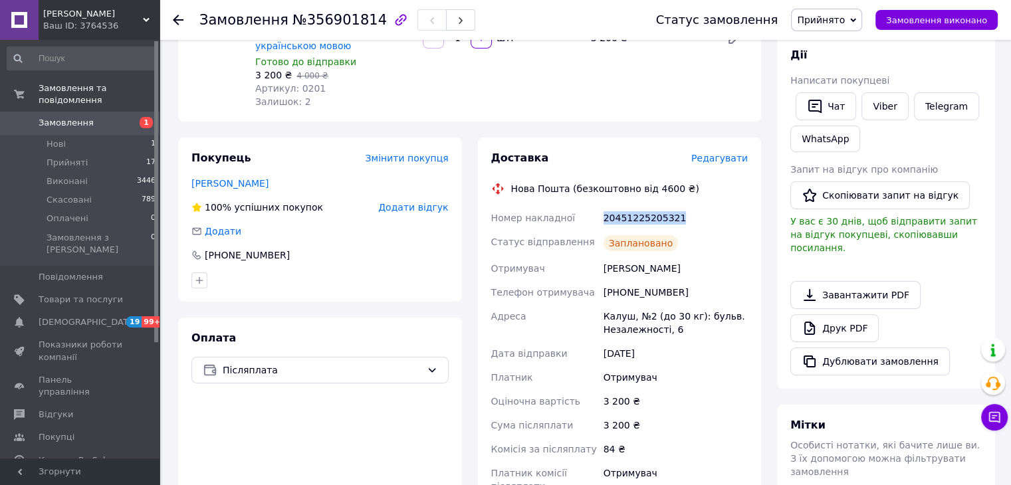
drag, startPoint x: 611, startPoint y: 208, endPoint x: 675, endPoint y: 203, distance: 63.9
click at [675, 206] on div "Номер накладної 20451225205321 Статус відправлення Заплановано Отримувач [PERSO…" at bounding box center [619, 364] width 262 height 316
copy div "Номер накладної 20451225205321"
click at [888, 108] on link "Viber" at bounding box center [884, 106] width 47 height 28
click at [706, 206] on div "20451225205321" at bounding box center [675, 218] width 149 height 24
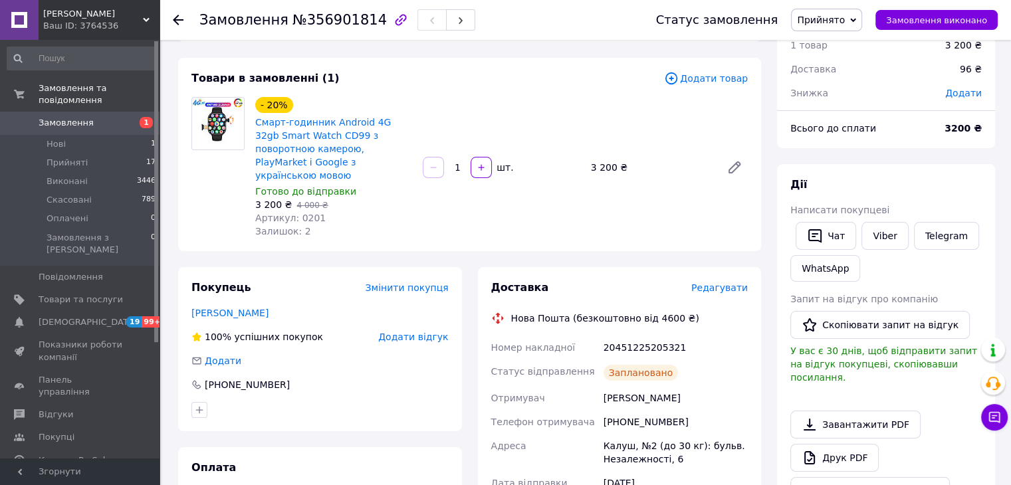
scroll to position [53, 0]
